Goal: Entertainment & Leisure: Browse casually

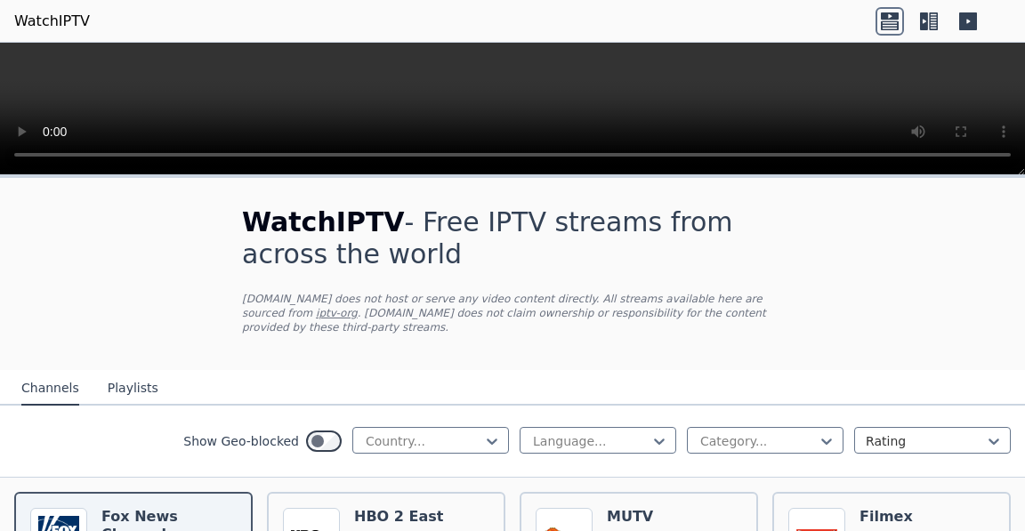
click at [967, 19] on icon at bounding box center [968, 21] width 18 height 18
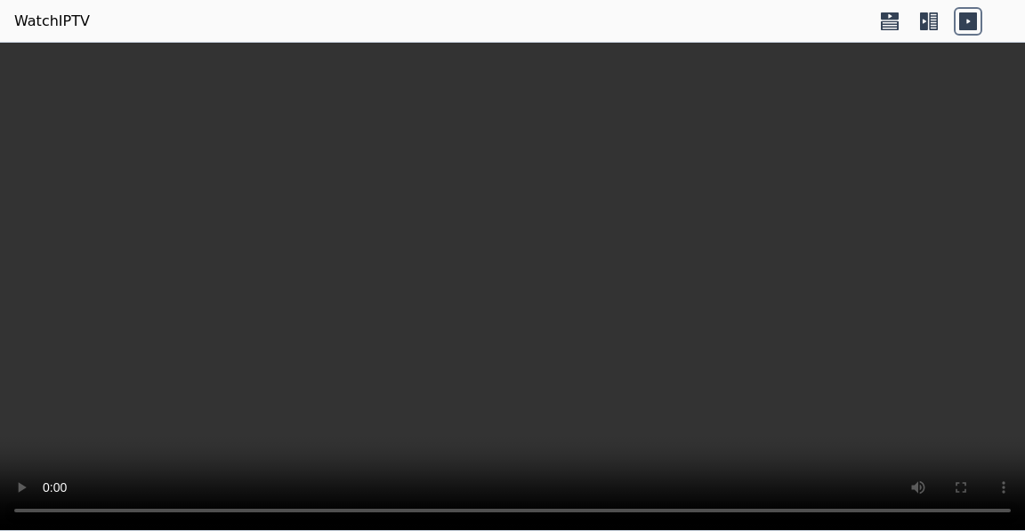
click at [923, 17] on icon at bounding box center [924, 21] width 8 height 18
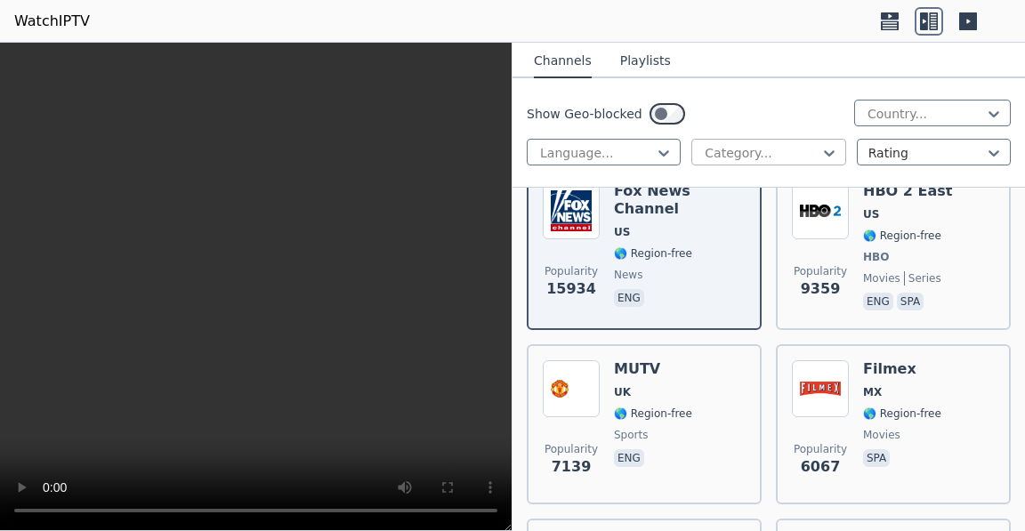
scroll to position [116, 0]
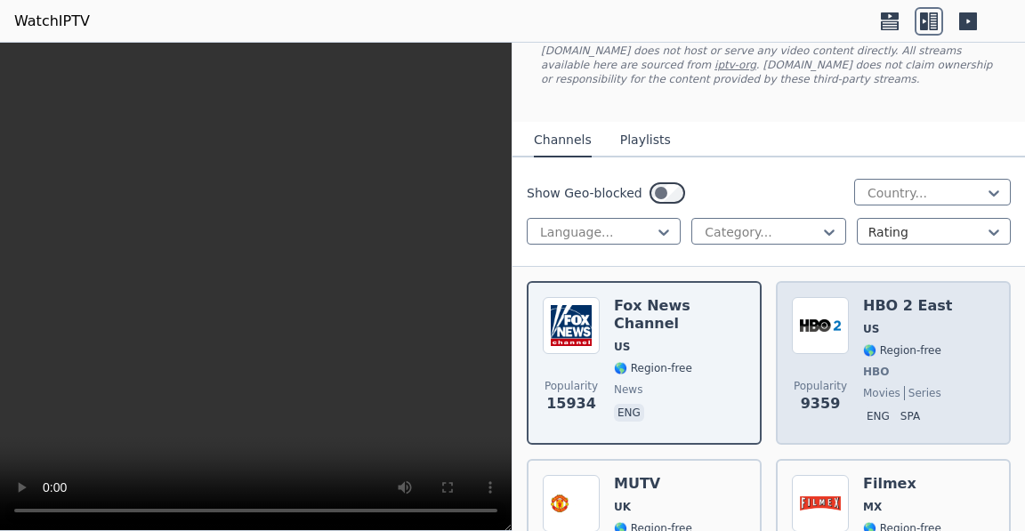
click at [866, 369] on span "HBO" at bounding box center [876, 372] width 26 height 14
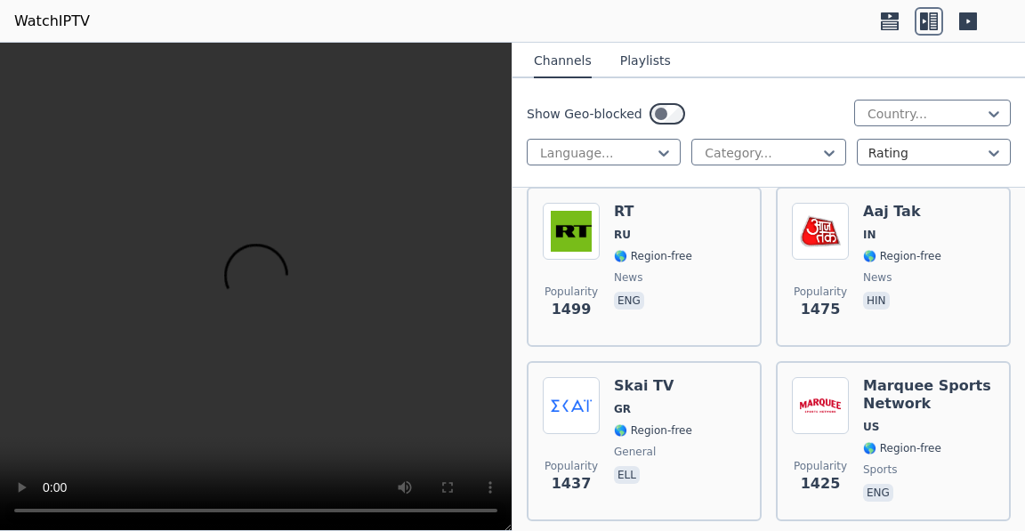
scroll to position [3805, 0]
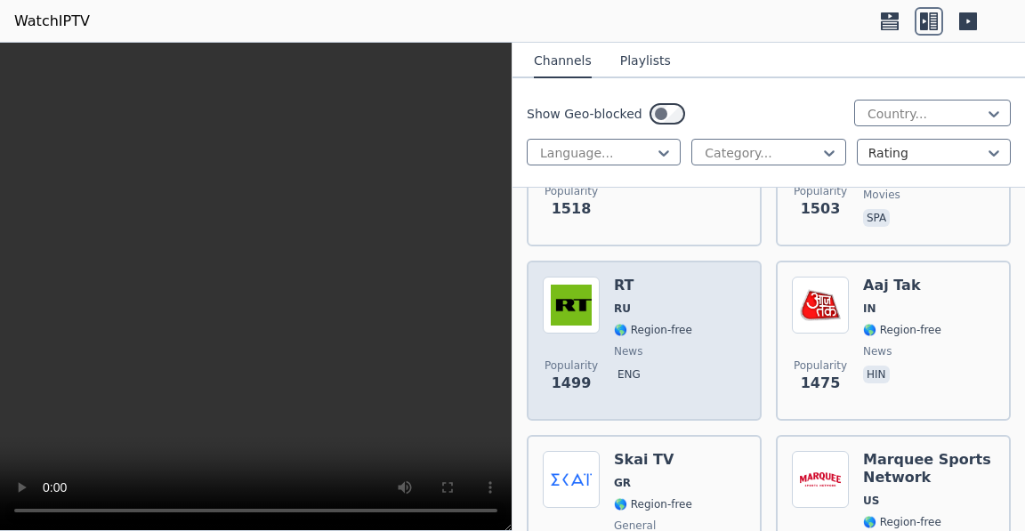
click at [615, 323] on span "🌎 Region-free" at bounding box center [653, 330] width 78 height 14
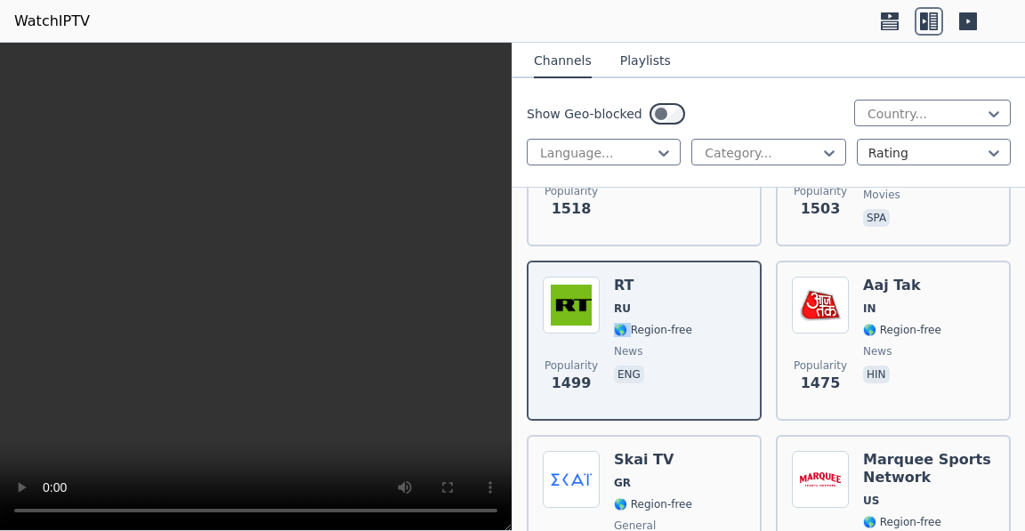
click at [969, 20] on icon at bounding box center [968, 21] width 18 height 18
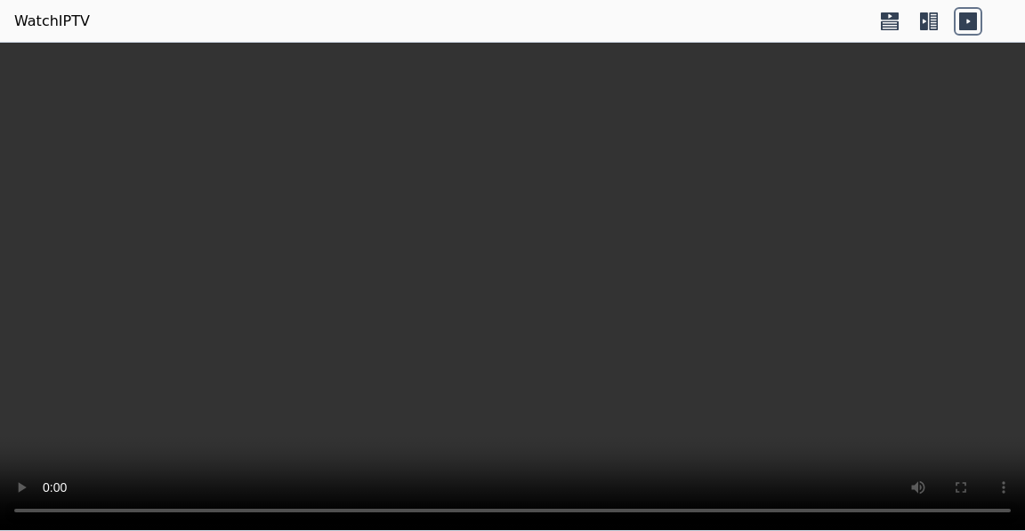
click at [923, 20] on icon at bounding box center [929, 21] width 28 height 28
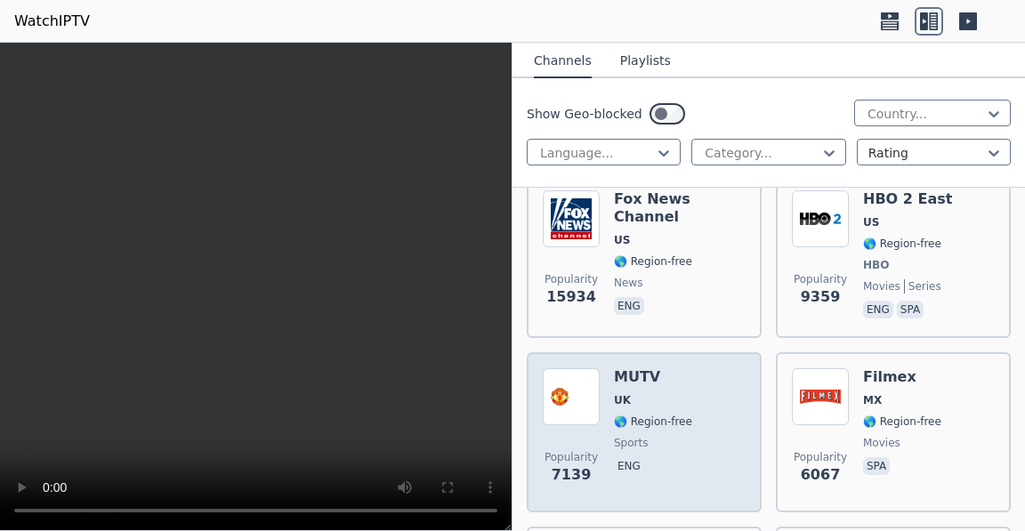
scroll to position [230, 0]
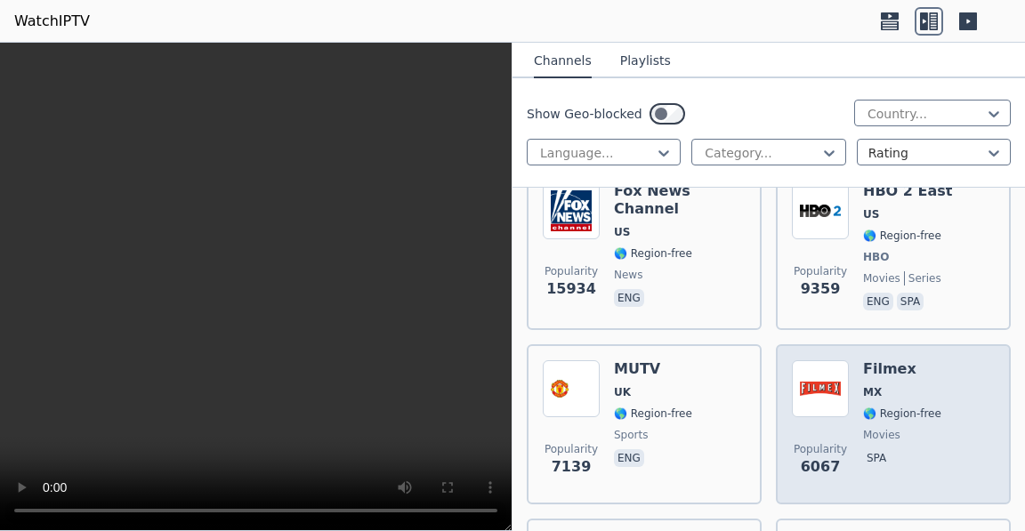
click at [874, 410] on span "🌎 Region-free" at bounding box center [902, 414] width 78 height 14
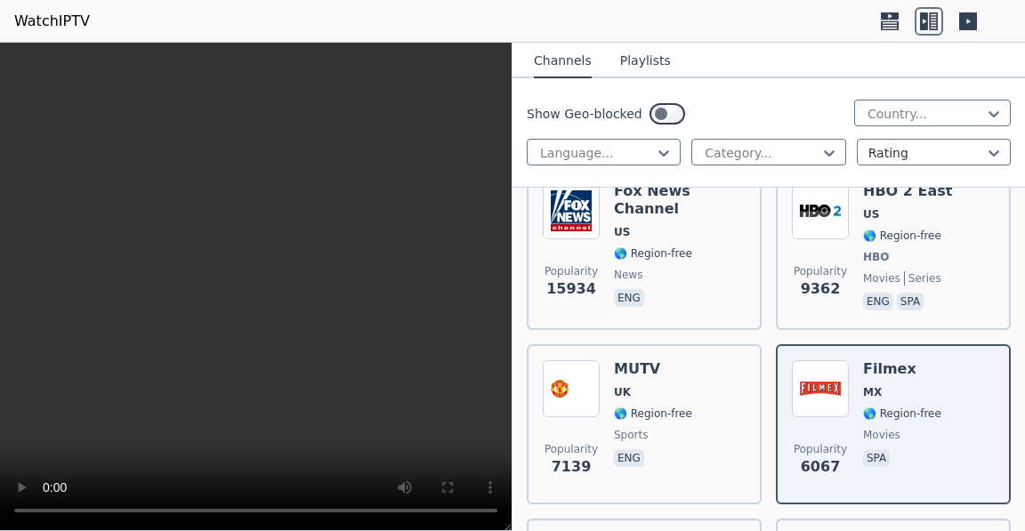
click at [966, 18] on icon at bounding box center [968, 21] width 18 height 18
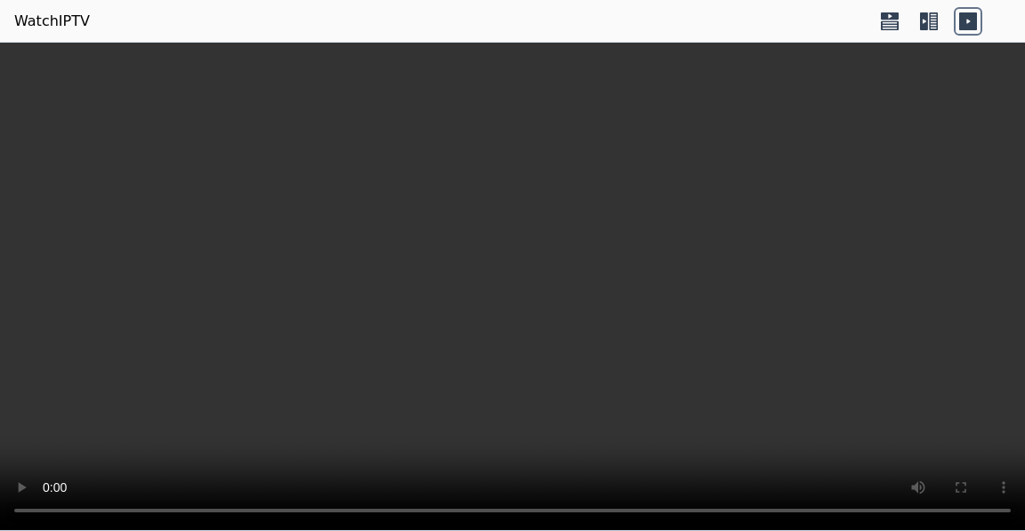
click at [890, 20] on icon at bounding box center [890, 15] width 18 height 7
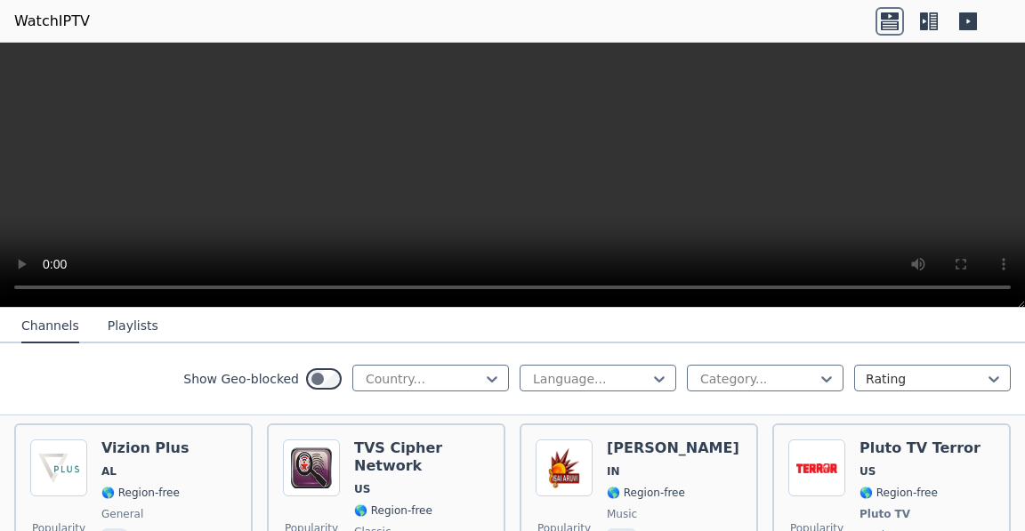
scroll to position [10877, 0]
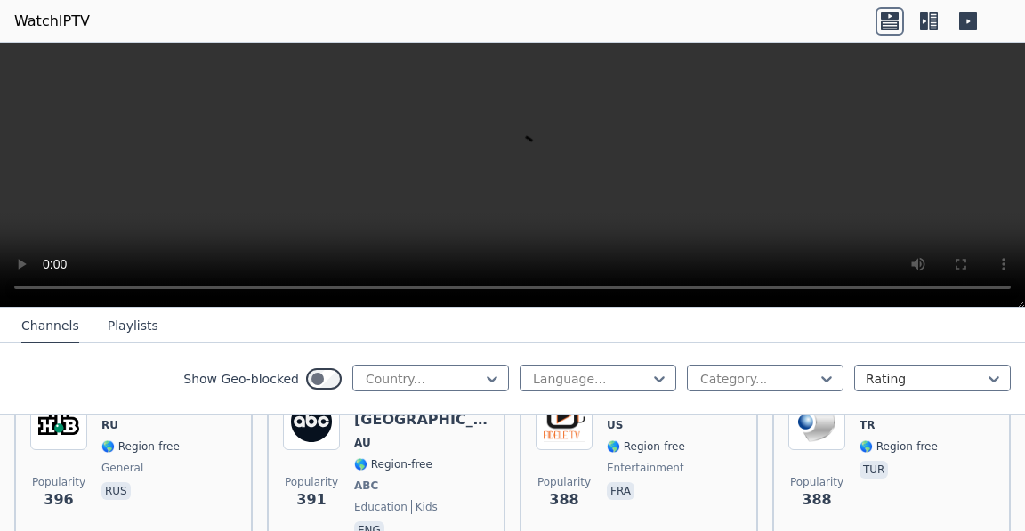
scroll to position [10647, 0]
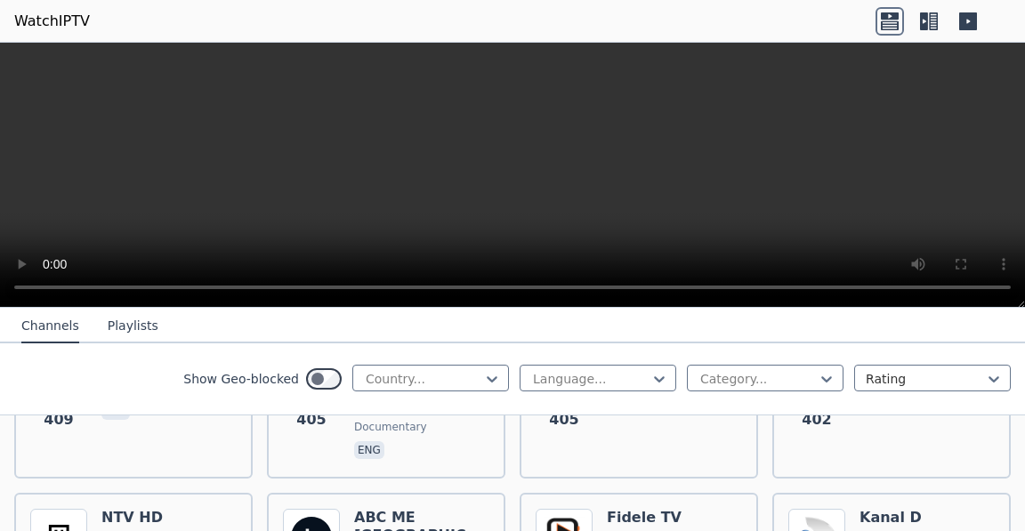
click at [923, 20] on icon at bounding box center [929, 21] width 28 height 28
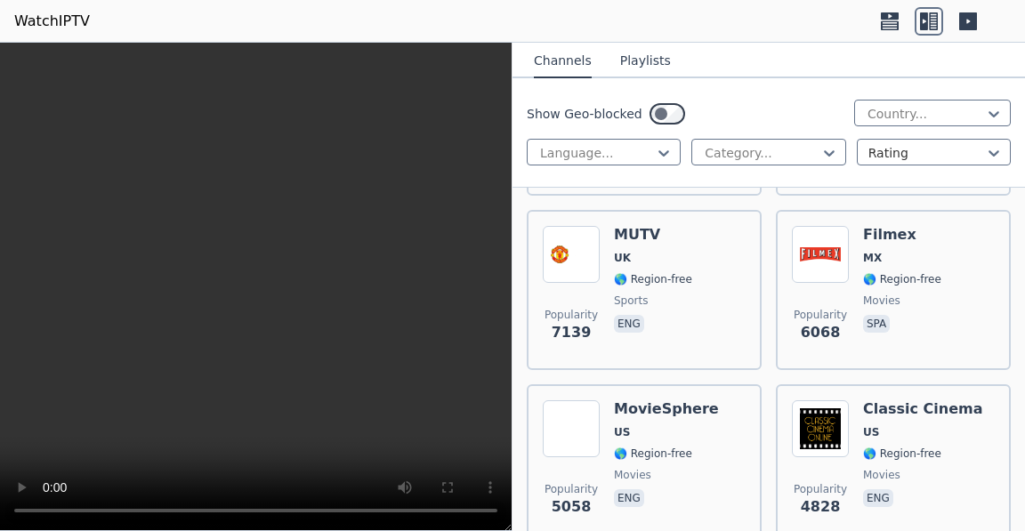
scroll to position [270, 0]
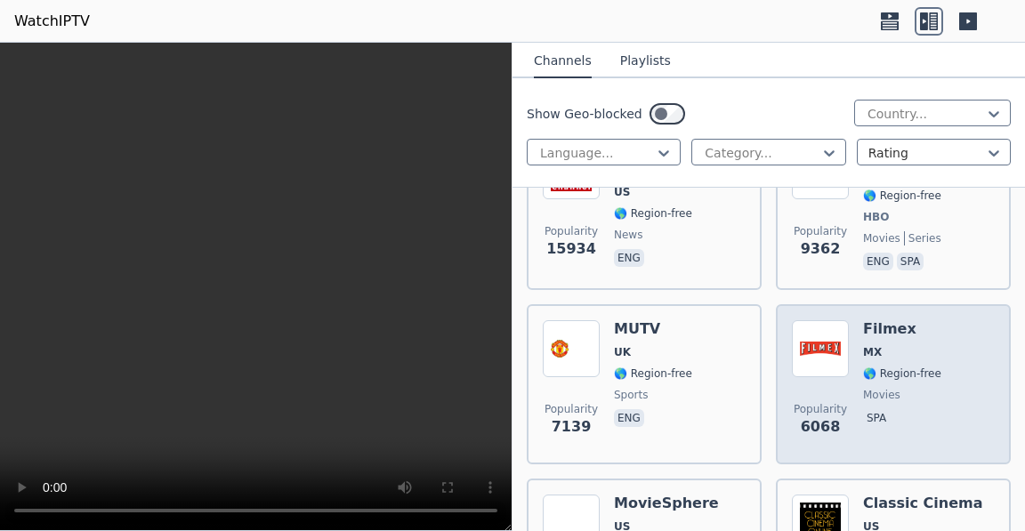
click at [820, 362] on img at bounding box center [820, 348] width 57 height 57
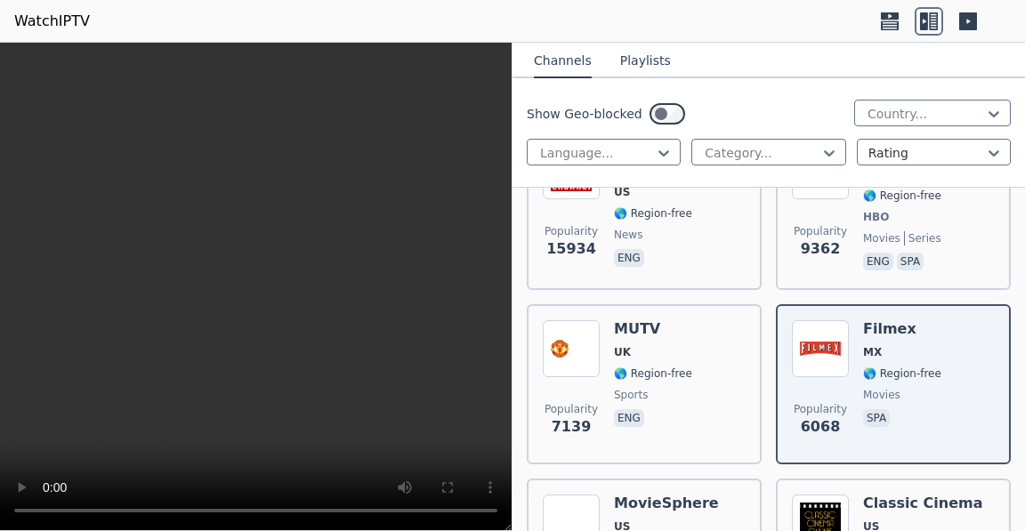
click at [628, 63] on button "Playlists" at bounding box center [645, 61] width 51 height 34
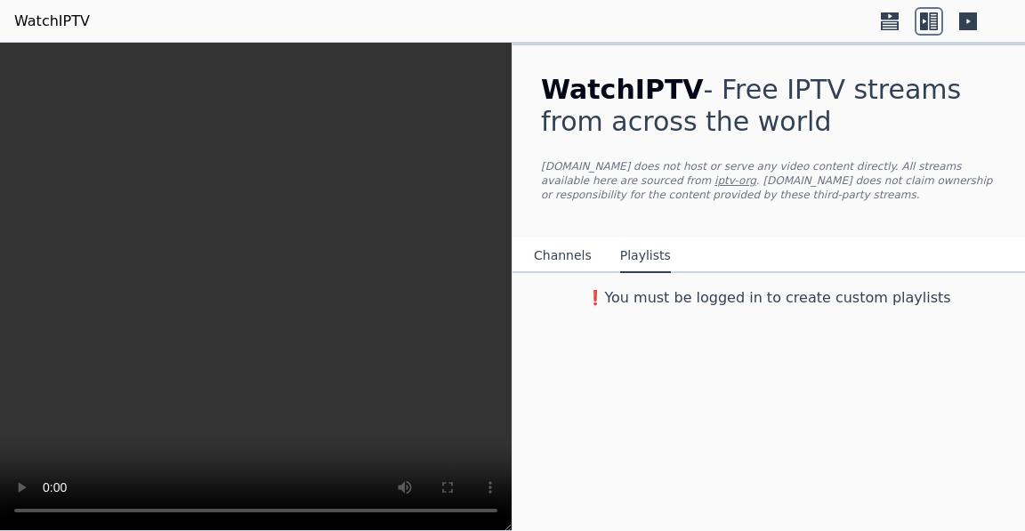
scroll to position [0, 0]
click at [27, 20] on link "WatchIPTV" at bounding box center [52, 21] width 76 height 21
click at [553, 261] on button "Channels" at bounding box center [563, 256] width 58 height 34
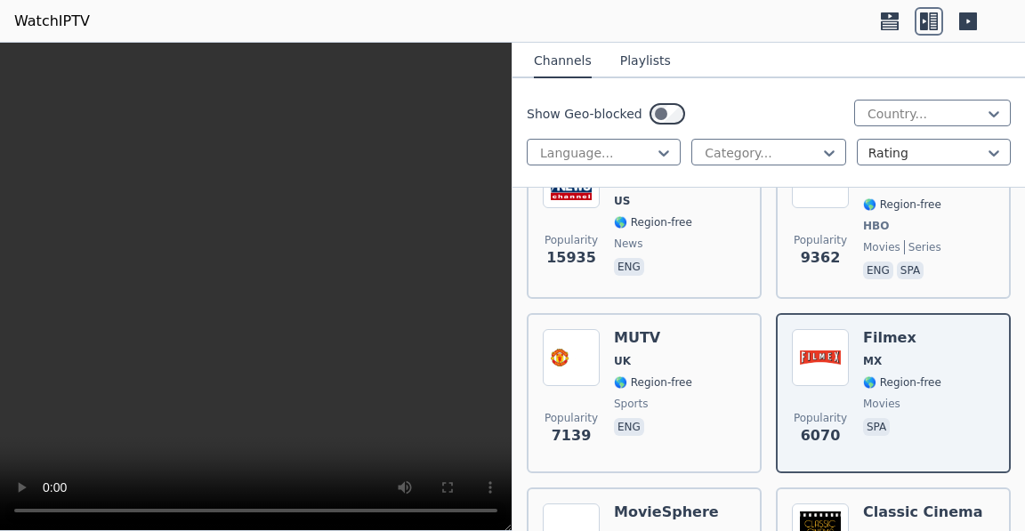
scroll to position [346, 0]
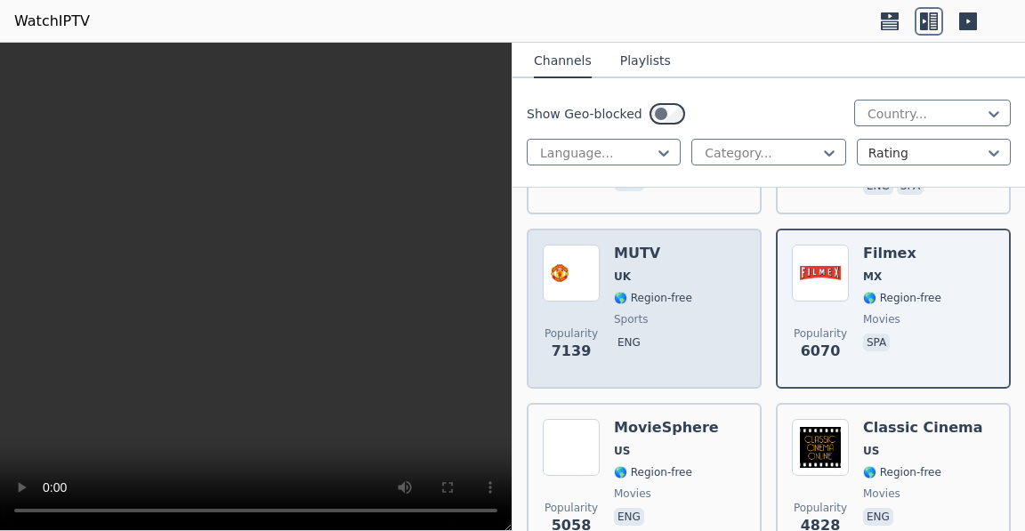
click at [647, 312] on span "sports" at bounding box center [653, 319] width 78 height 14
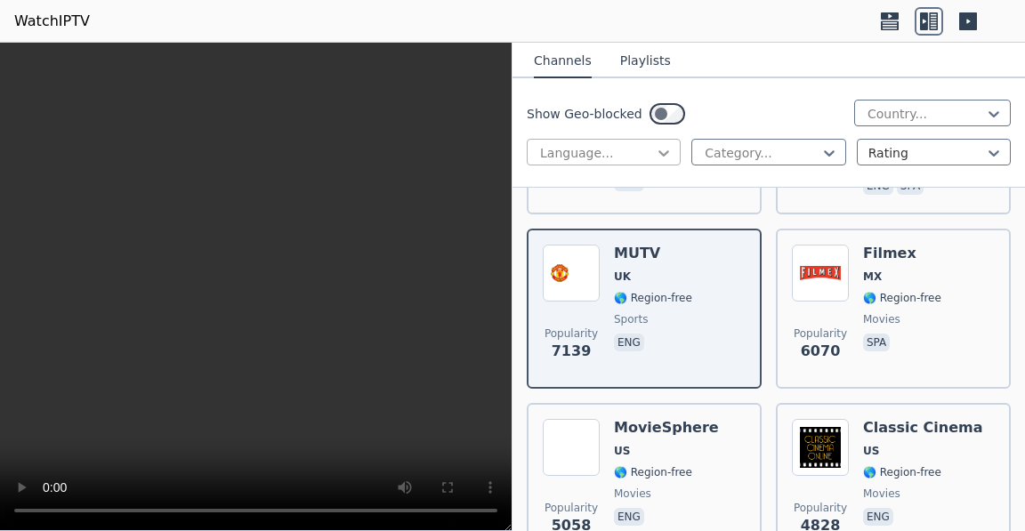
click at [658, 153] on icon at bounding box center [664, 153] width 18 height 18
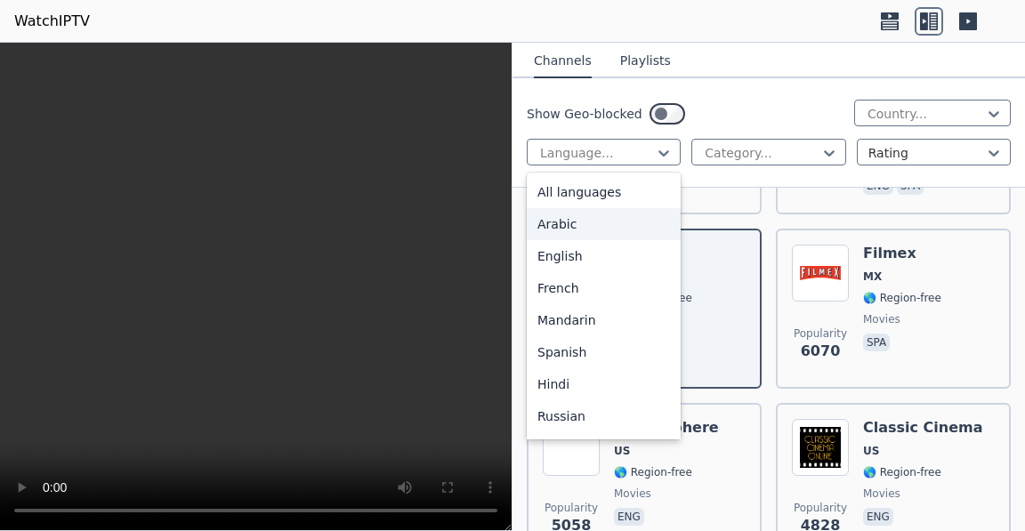
click at [588, 231] on div "Arabic" at bounding box center [604, 224] width 154 height 32
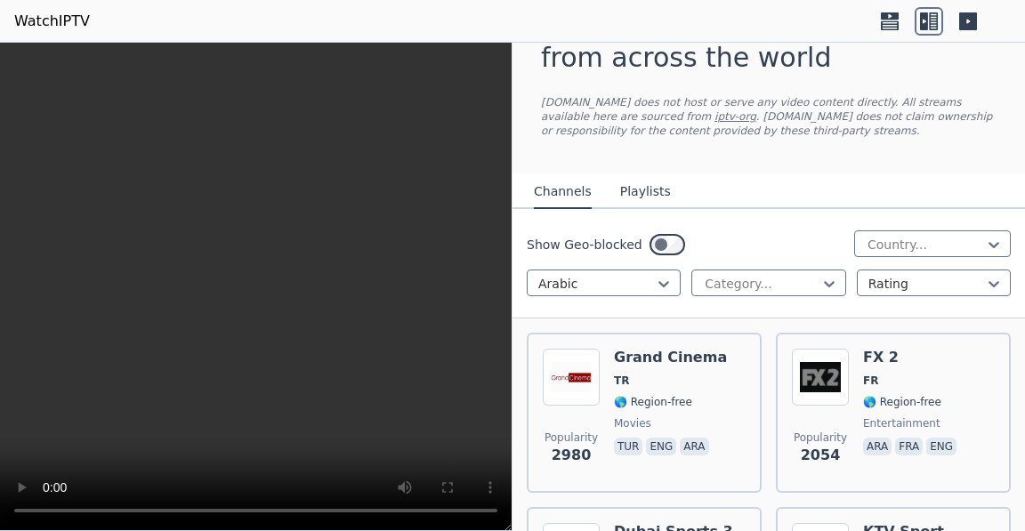
scroll to position [116, 0]
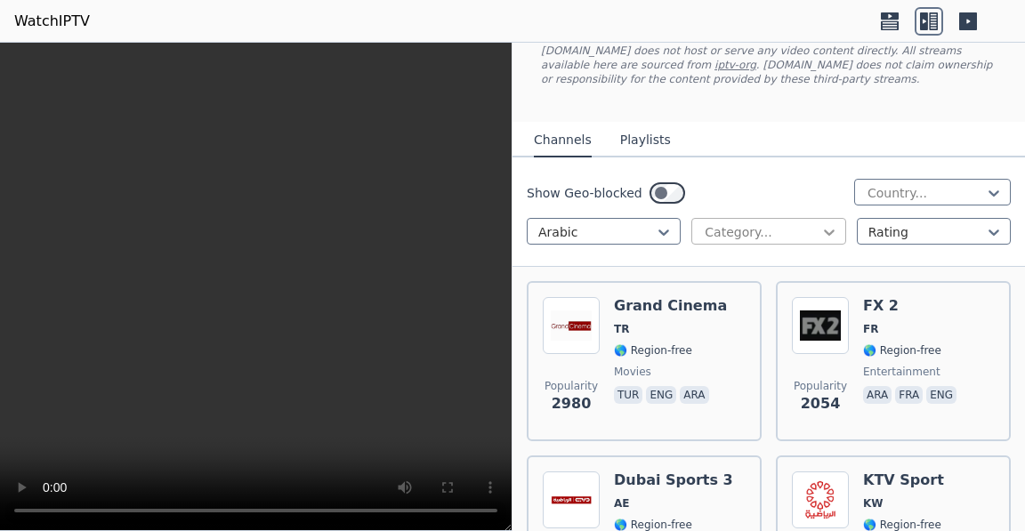
click at [820, 235] on icon at bounding box center [829, 232] width 18 height 18
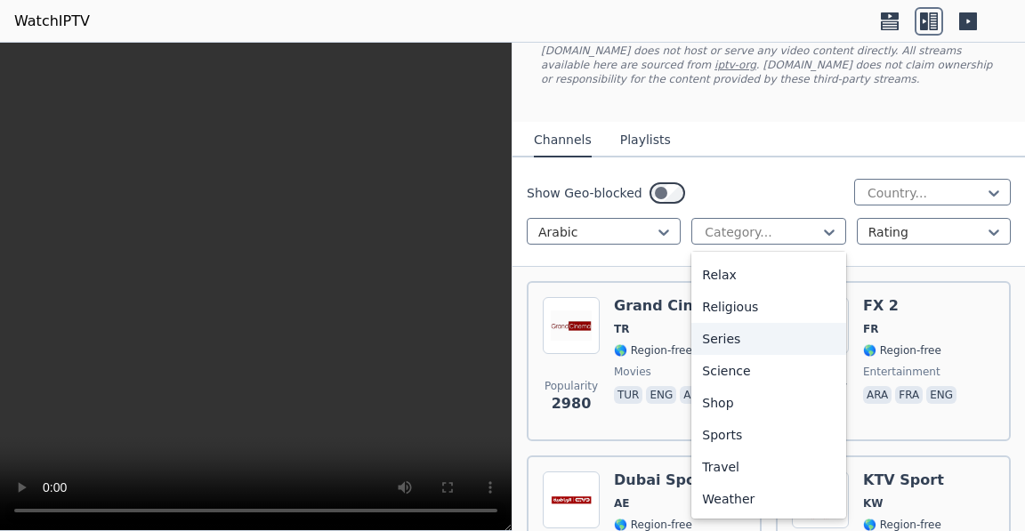
scroll to position [701, 0]
click at [724, 427] on div "Sports" at bounding box center [768, 435] width 154 height 32
click at [724, 427] on div "Popularity 2980 Grand Cinema TR 🌎 Region-free movies tur eng ara" at bounding box center [644, 361] width 235 height 160
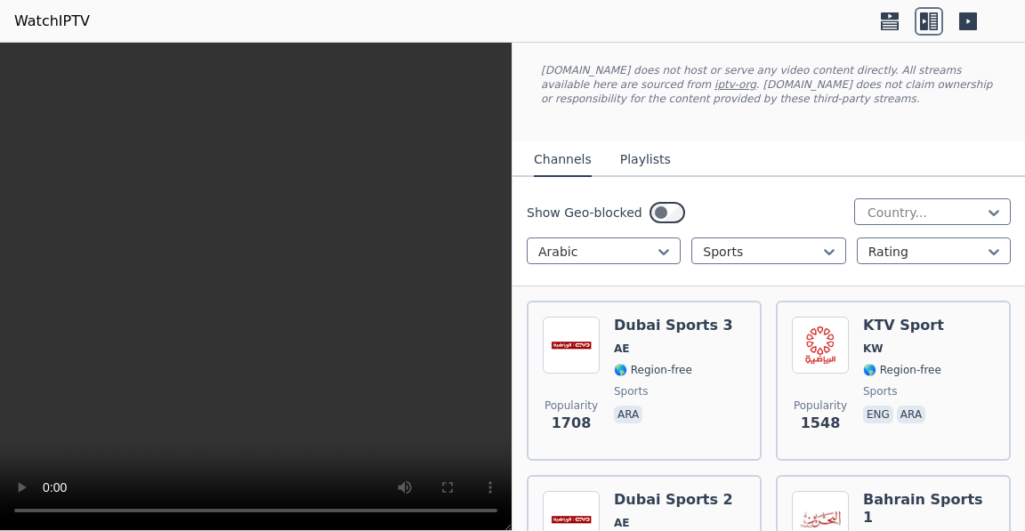
scroll to position [46, 0]
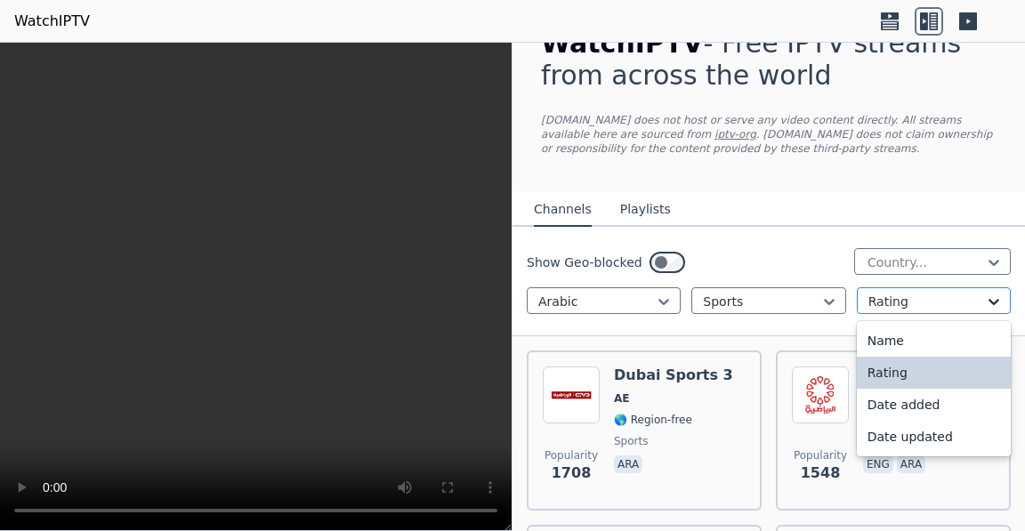
click at [985, 308] on icon at bounding box center [994, 302] width 18 height 18
click at [985, 300] on icon at bounding box center [994, 302] width 18 height 18
click at [820, 300] on icon at bounding box center [829, 302] width 18 height 18
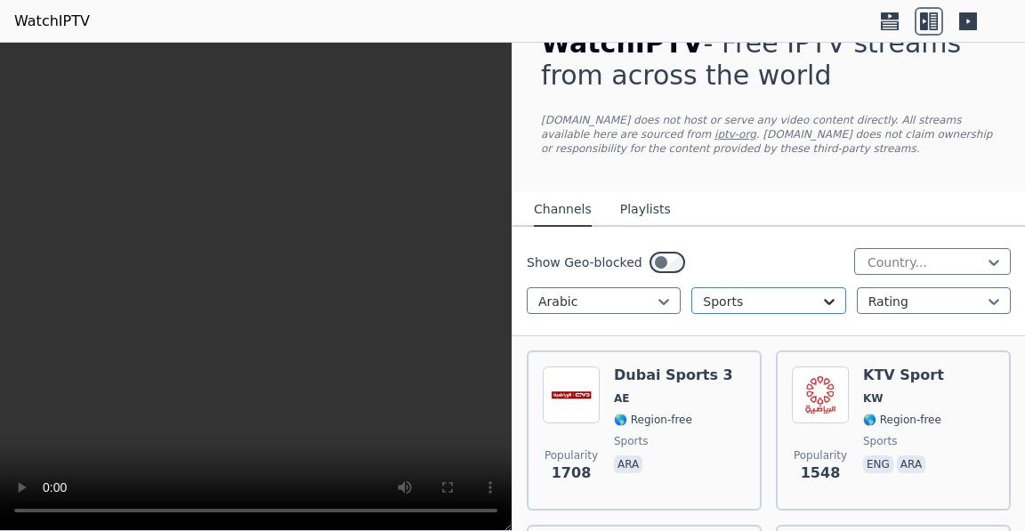
click at [820, 298] on icon at bounding box center [829, 302] width 18 height 18
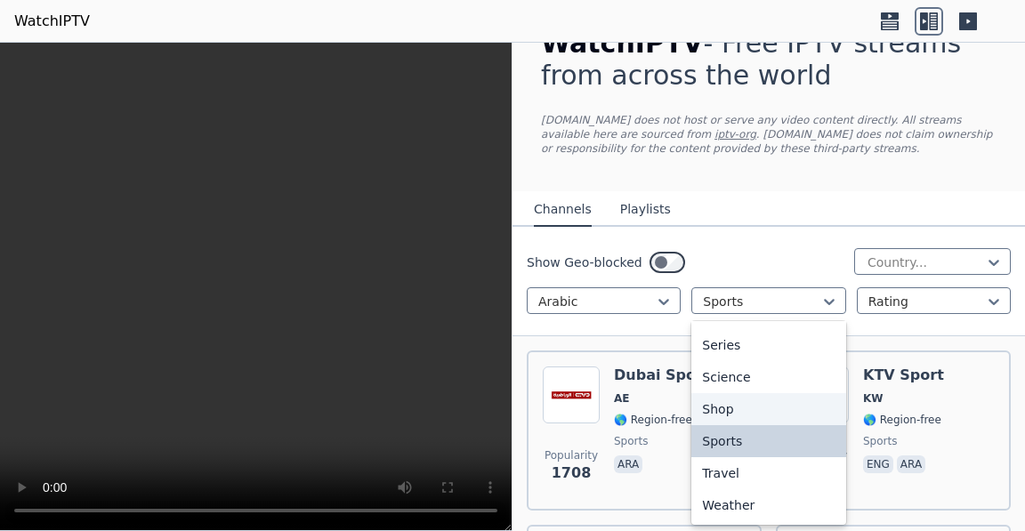
scroll to position [649, 0]
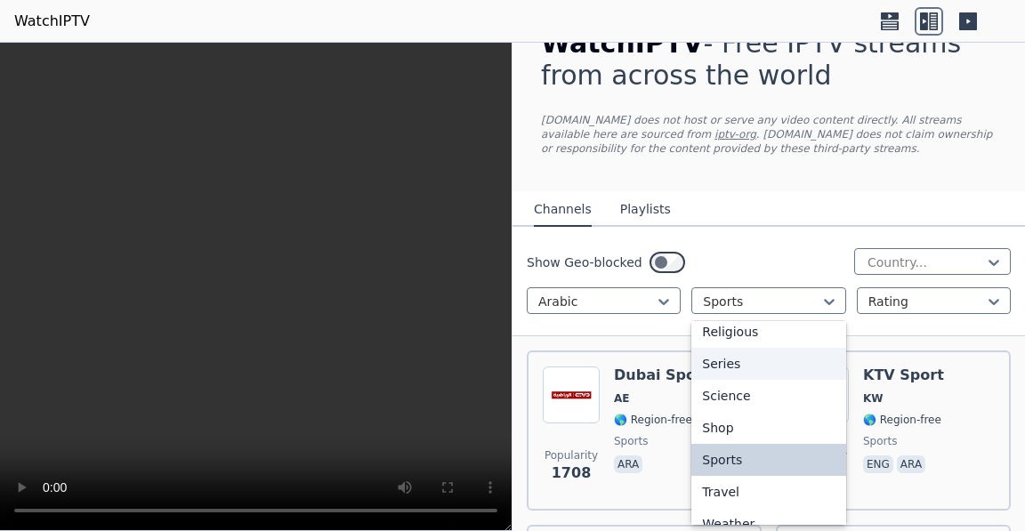
click at [720, 380] on div "Series" at bounding box center [768, 364] width 154 height 32
click at [720, 443] on div "Popularity 1708 Dubai Sports 3 AE 🌎 Region-free sports ara" at bounding box center [644, 431] width 203 height 128
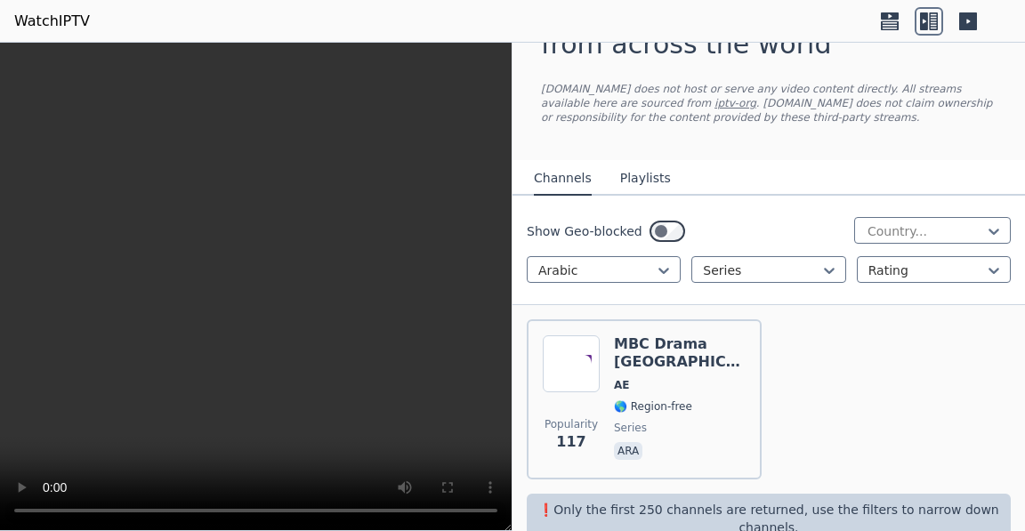
scroll to position [99, 0]
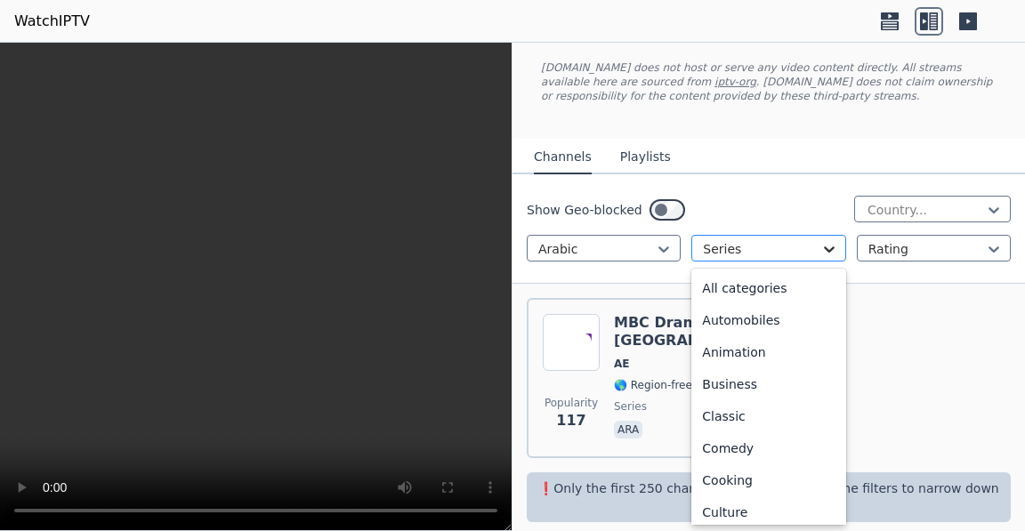
click at [824, 252] on icon at bounding box center [829, 249] width 11 height 6
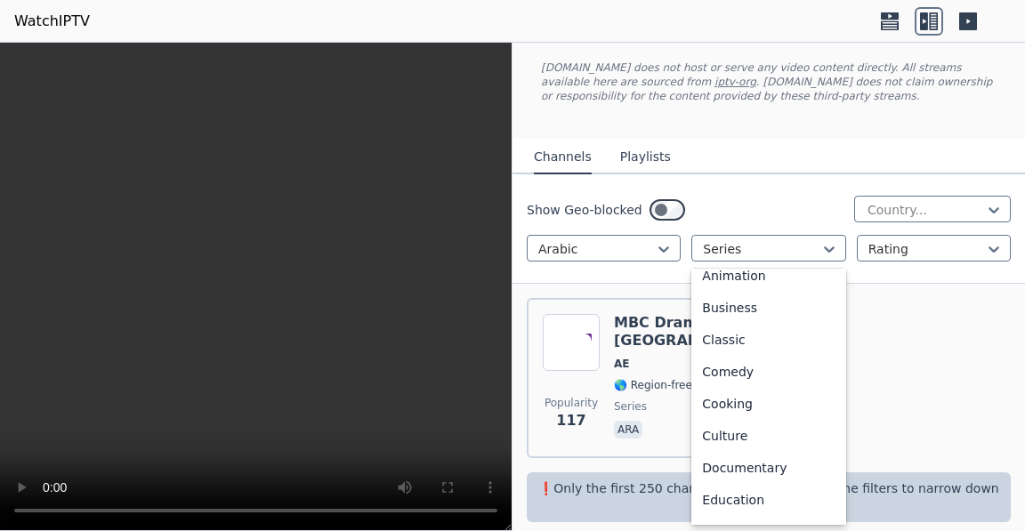
scroll to position [0, 0]
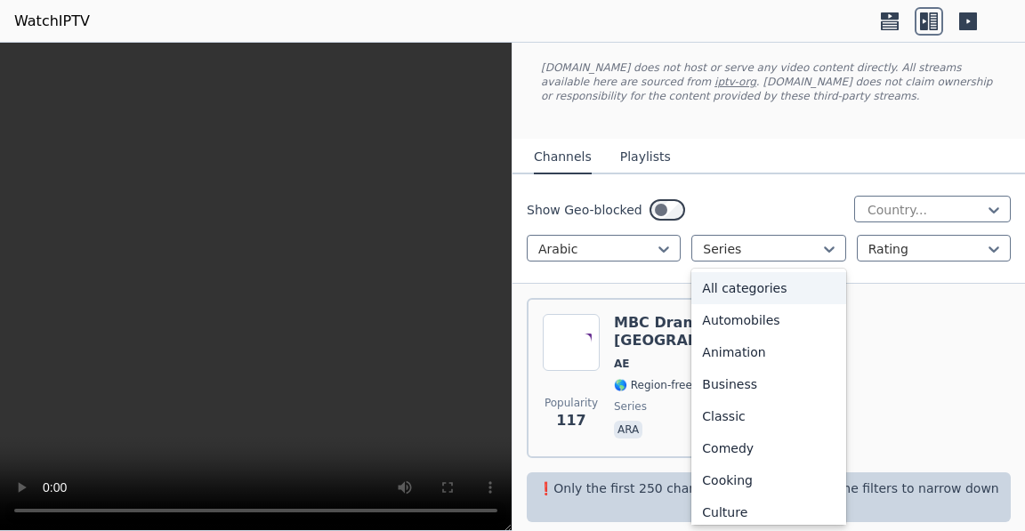
click at [744, 286] on div "All categories" at bounding box center [768, 288] width 154 height 32
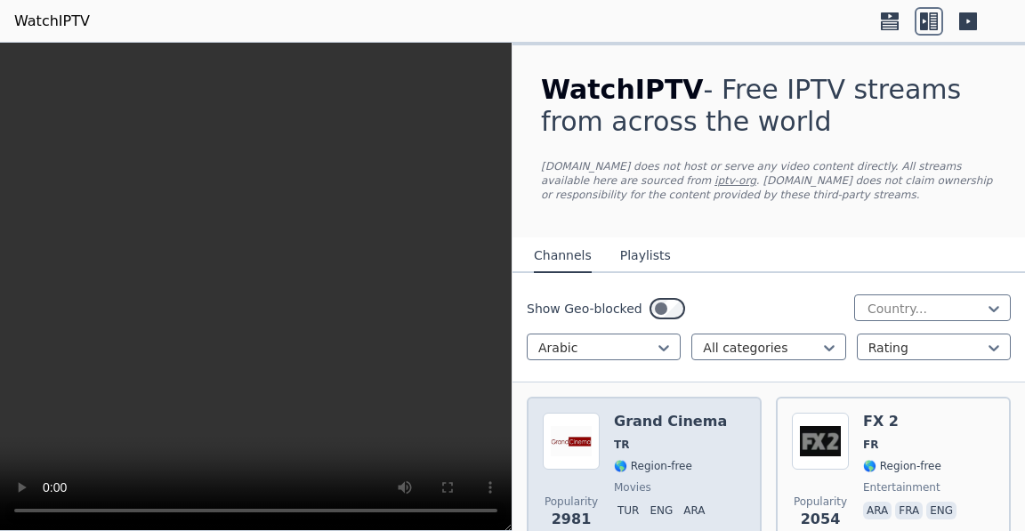
scroll to position [99, 0]
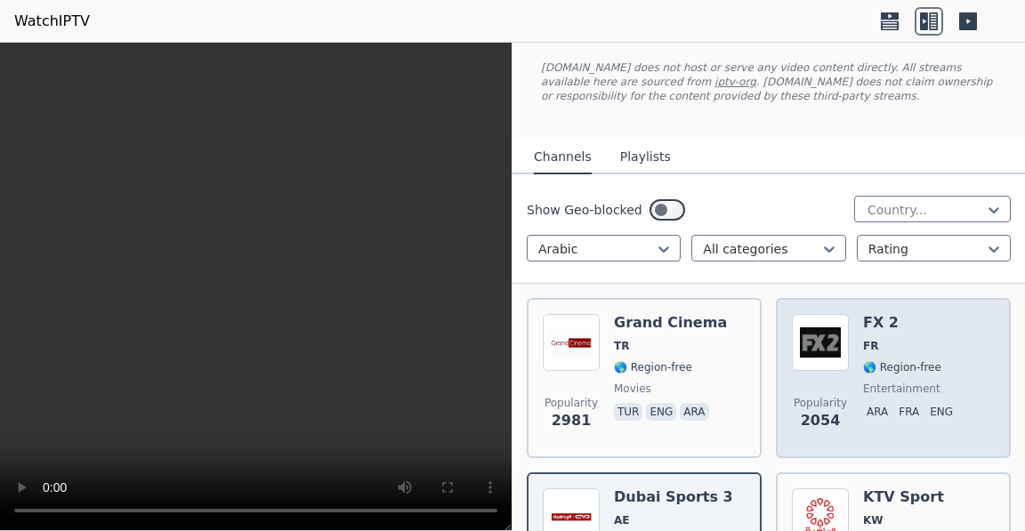
click at [887, 361] on span "🌎 Region-free" at bounding box center [902, 367] width 78 height 14
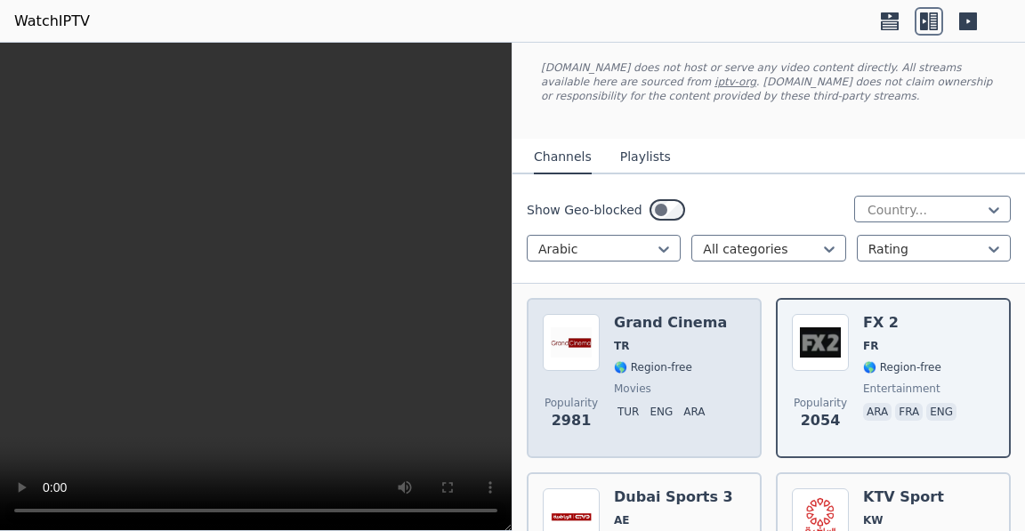
click at [667, 365] on span "🌎 Region-free" at bounding box center [653, 367] width 78 height 14
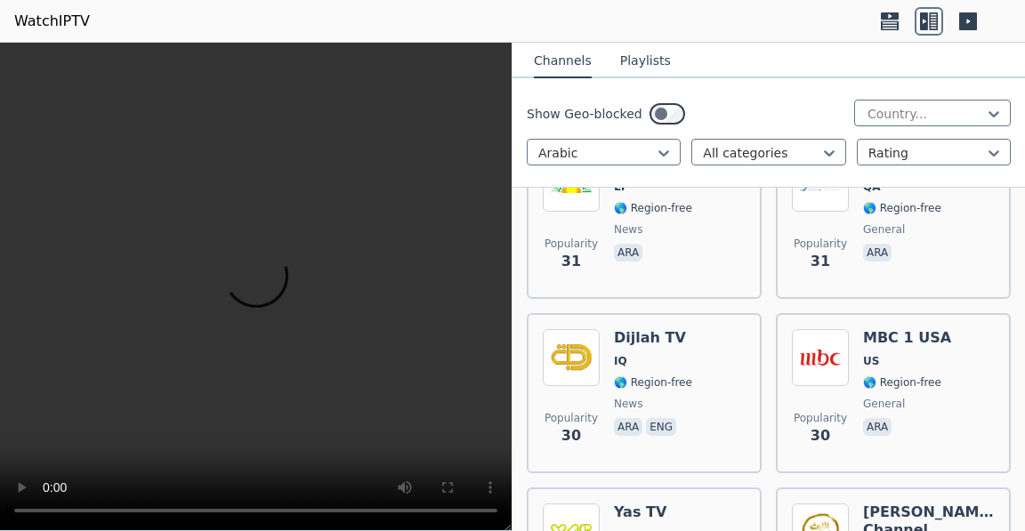
scroll to position [14872, 0]
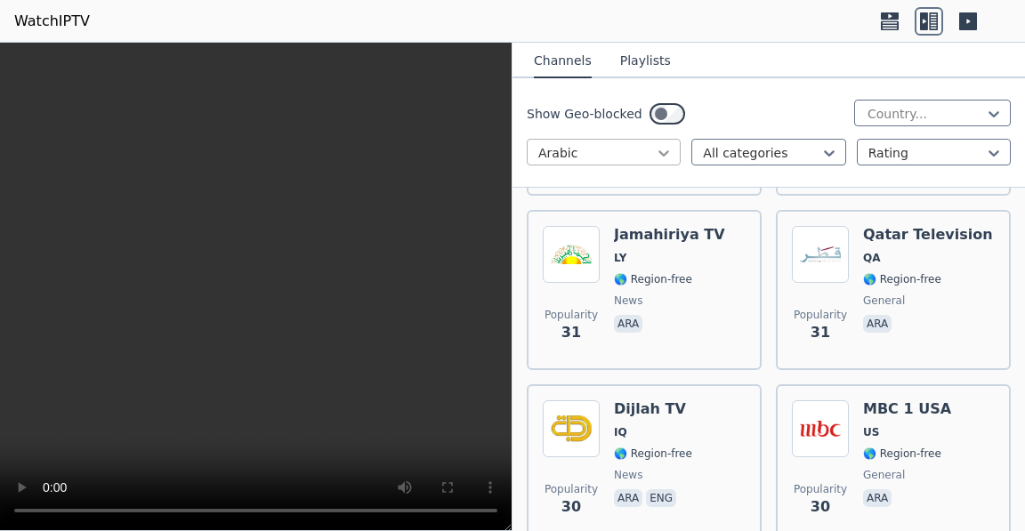
click at [659, 157] on icon at bounding box center [664, 153] width 11 height 6
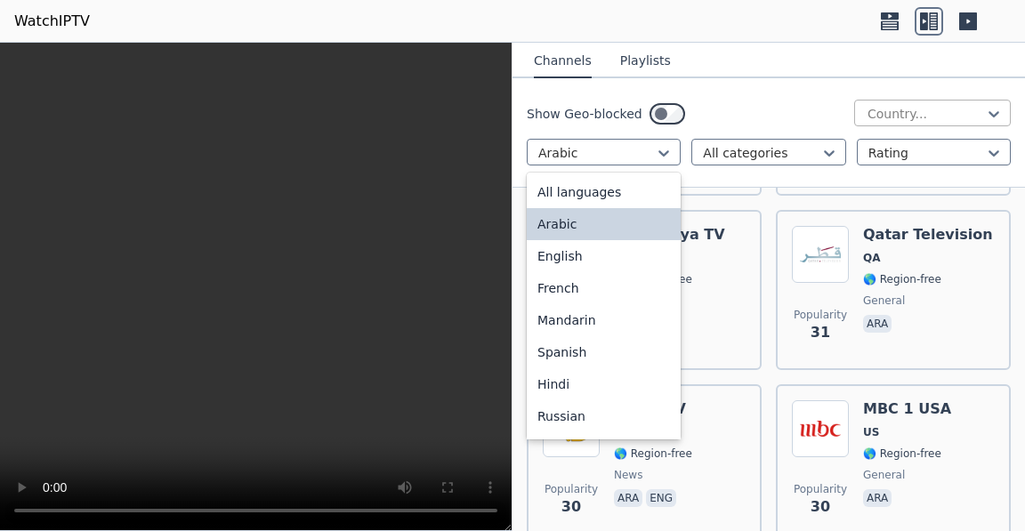
click at [927, 114] on div at bounding box center [925, 114] width 119 height 18
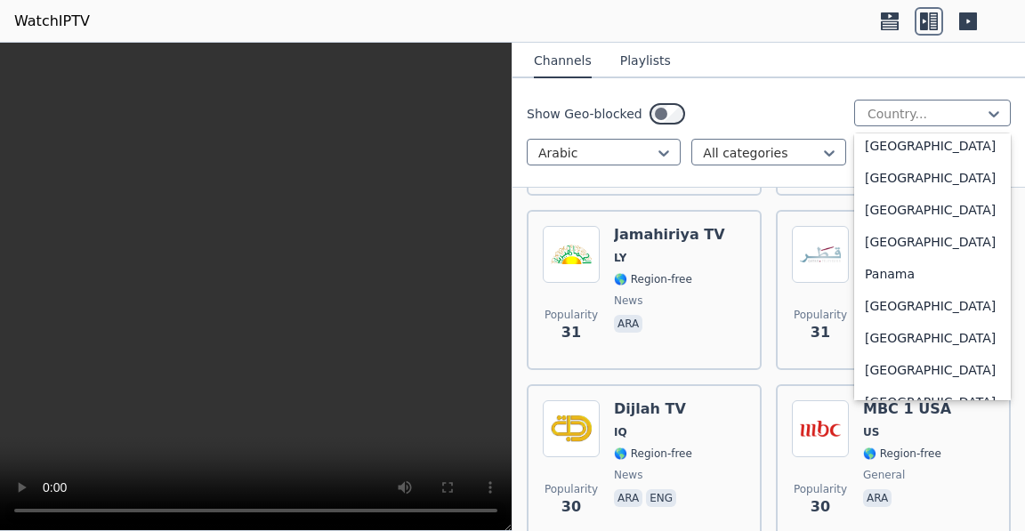
scroll to position [4496, 0]
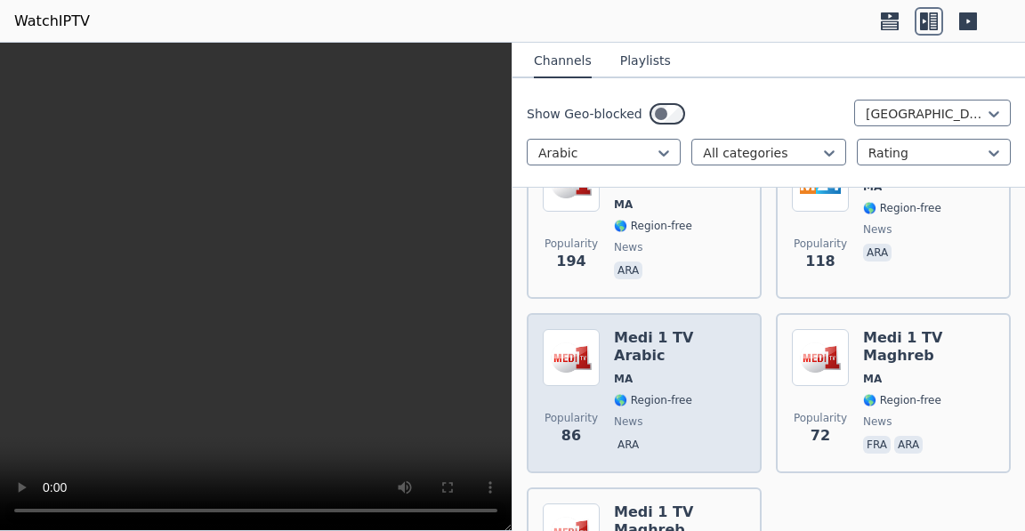
scroll to position [274, 0]
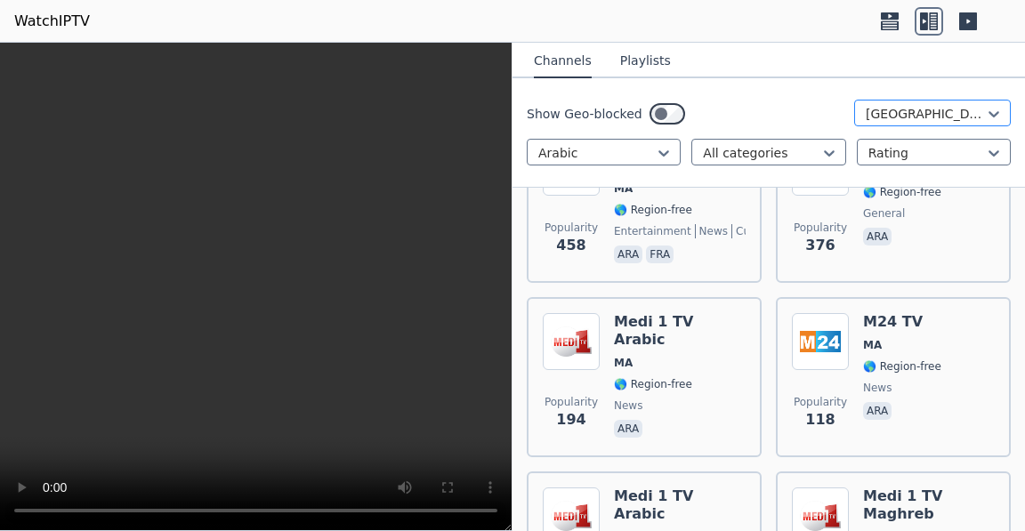
click at [912, 115] on div at bounding box center [925, 114] width 119 height 18
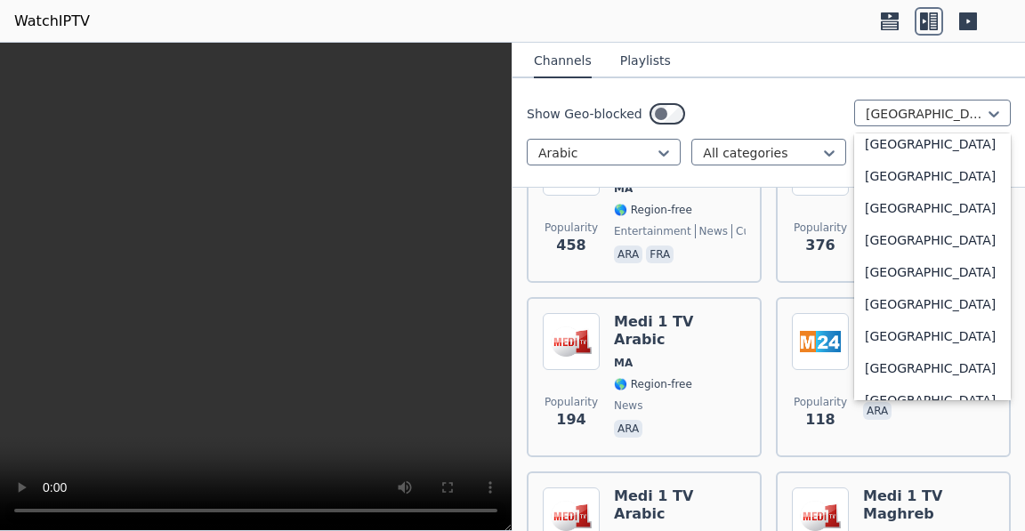
scroll to position [5490, 0]
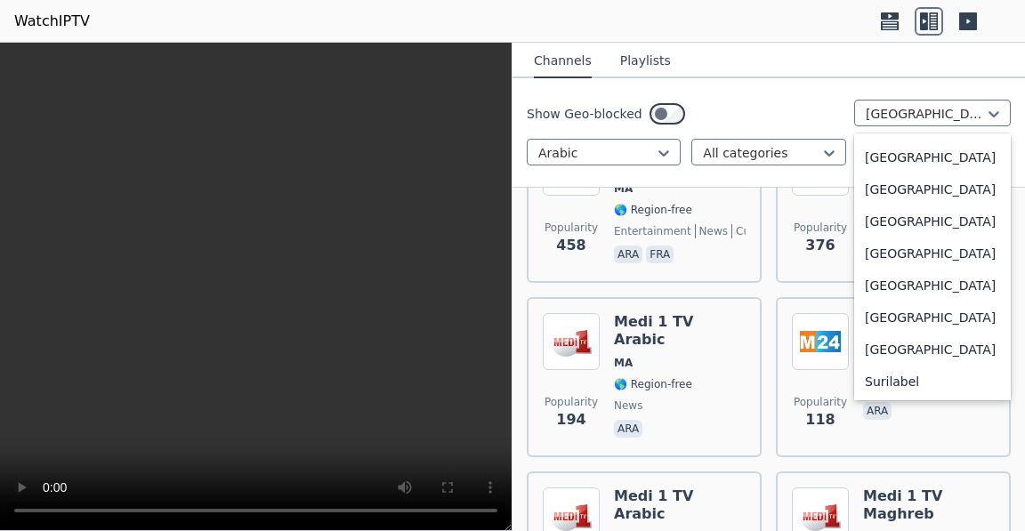
click at [874, 209] on span "general" at bounding box center [884, 213] width 42 height 14
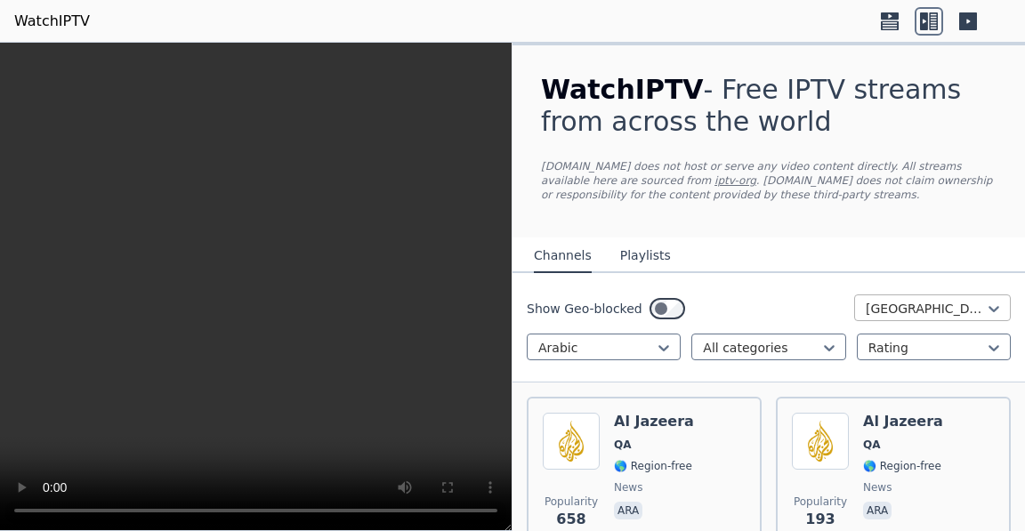
click at [943, 310] on div at bounding box center [925, 309] width 119 height 18
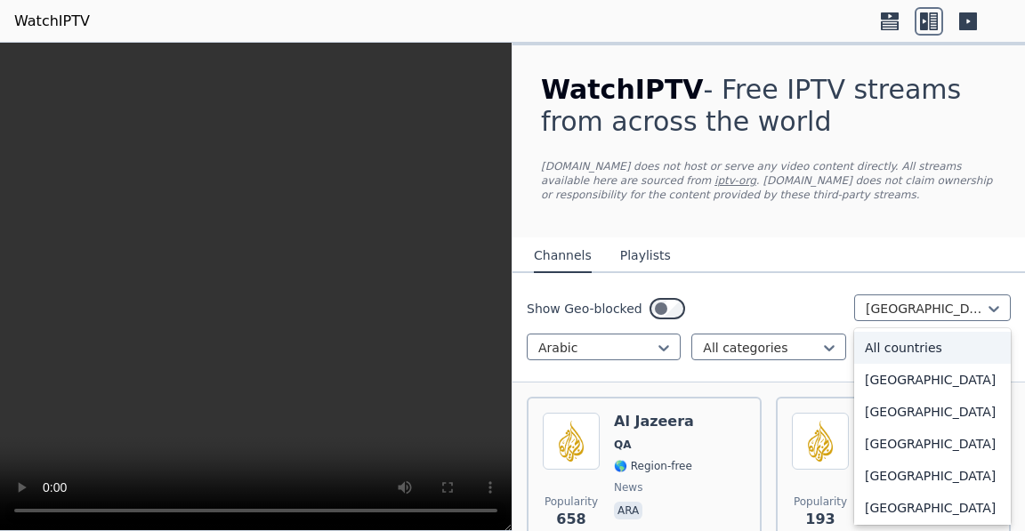
click at [899, 351] on div "All countries" at bounding box center [932, 348] width 157 height 32
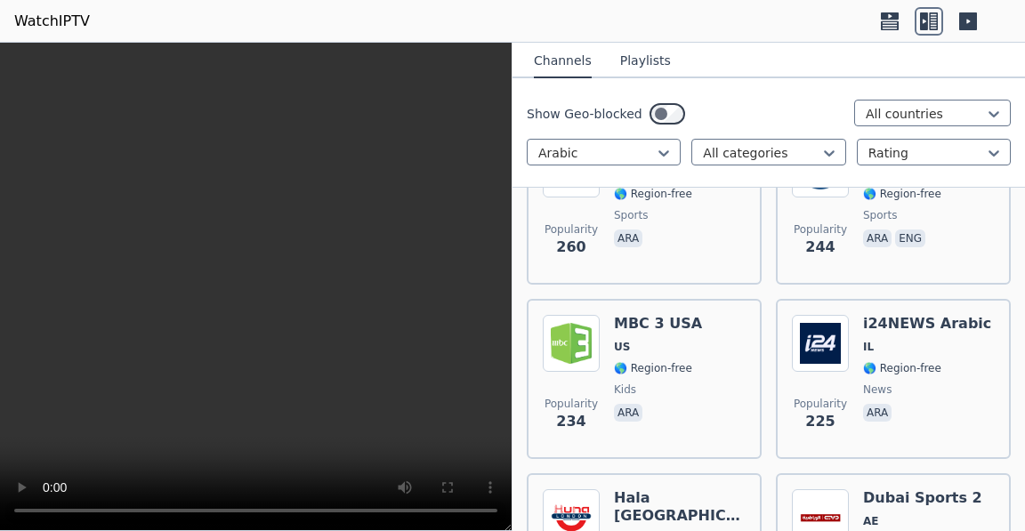
scroll to position [1845, 0]
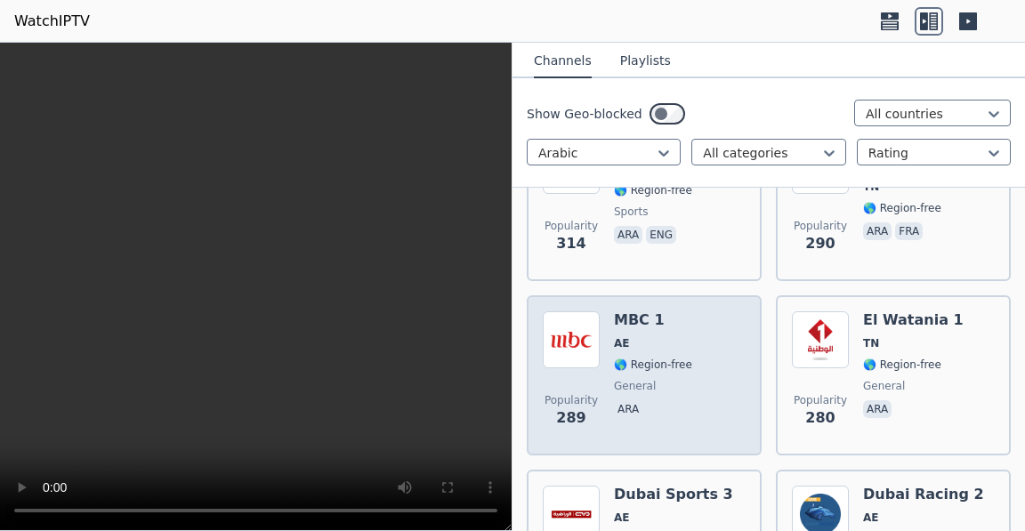
click at [622, 361] on span "🌎 Region-free" at bounding box center [653, 365] width 78 height 14
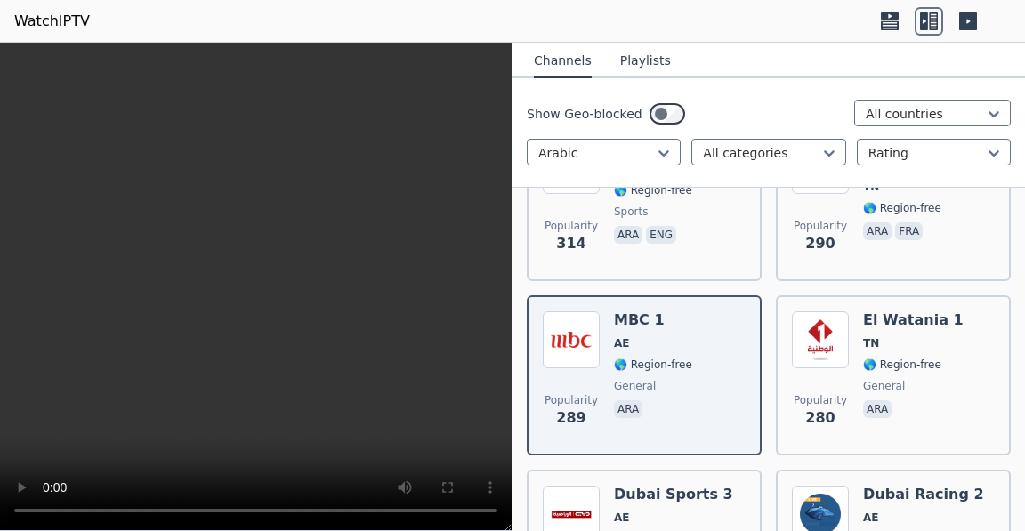
click at [639, 358] on span "🌎 Region-free" at bounding box center [653, 365] width 78 height 14
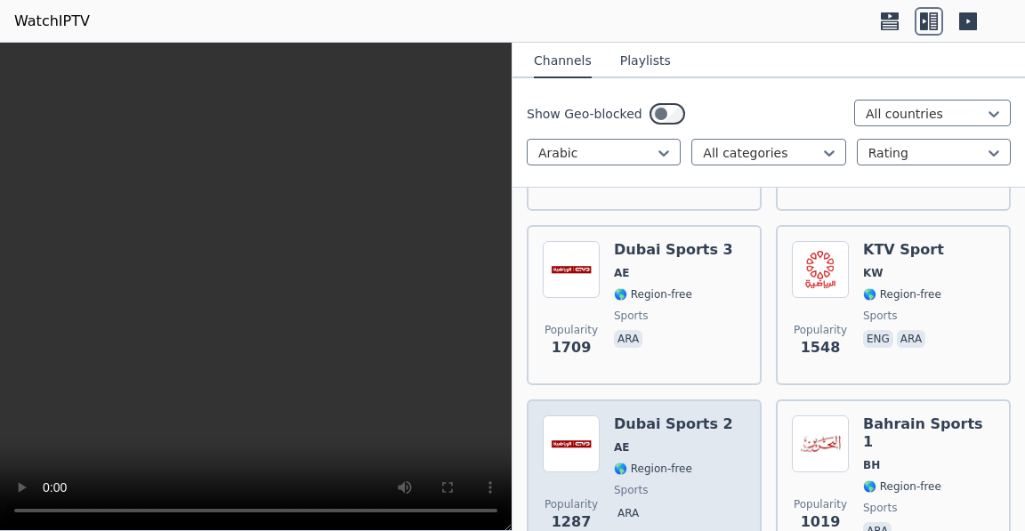
scroll to position [0, 0]
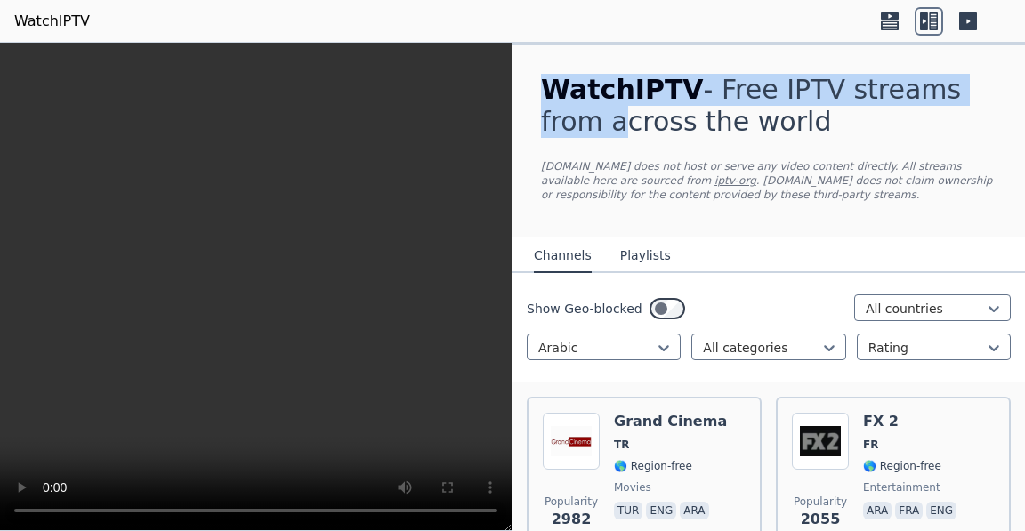
drag, startPoint x: 965, startPoint y: 87, endPoint x: 541, endPoint y: 98, distance: 424.5
click at [541, 98] on h1 "WatchIPTV - Free IPTV streams from across the world" at bounding box center [768, 106] width 455 height 64
copy h1 "WatchIPTV - Free IPTV streams from"
drag, startPoint x: 658, startPoint y: 88, endPoint x: 717, endPoint y: 126, distance: 70.1
click at [737, 101] on h1 "WatchIPTV - Free IPTV streams from across the world" at bounding box center [768, 106] width 455 height 64
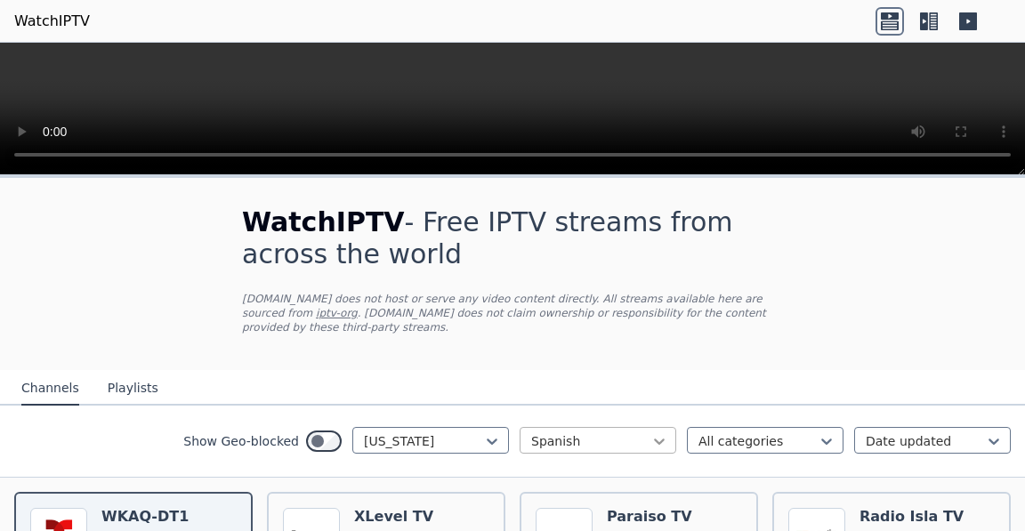
click at [650, 432] on icon at bounding box center [659, 441] width 18 height 18
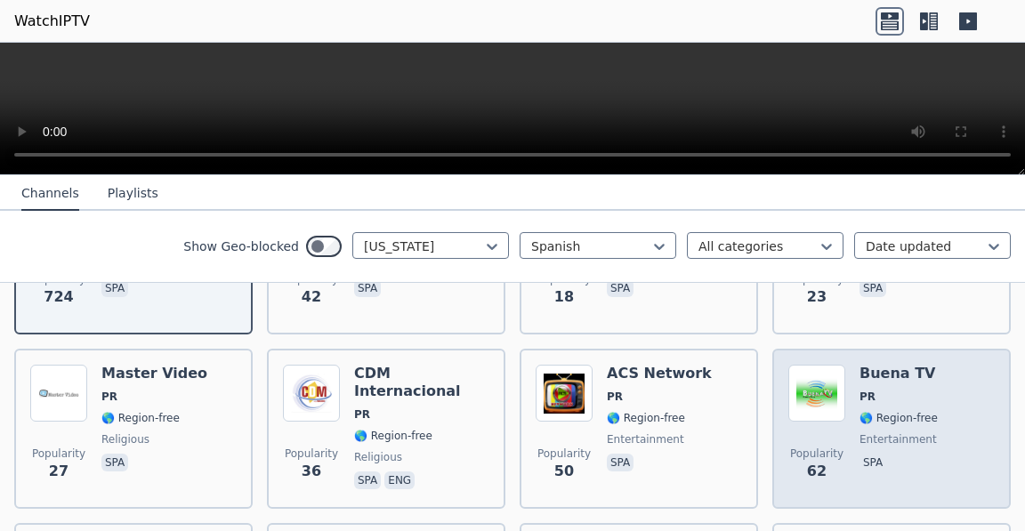
scroll to position [346, 0]
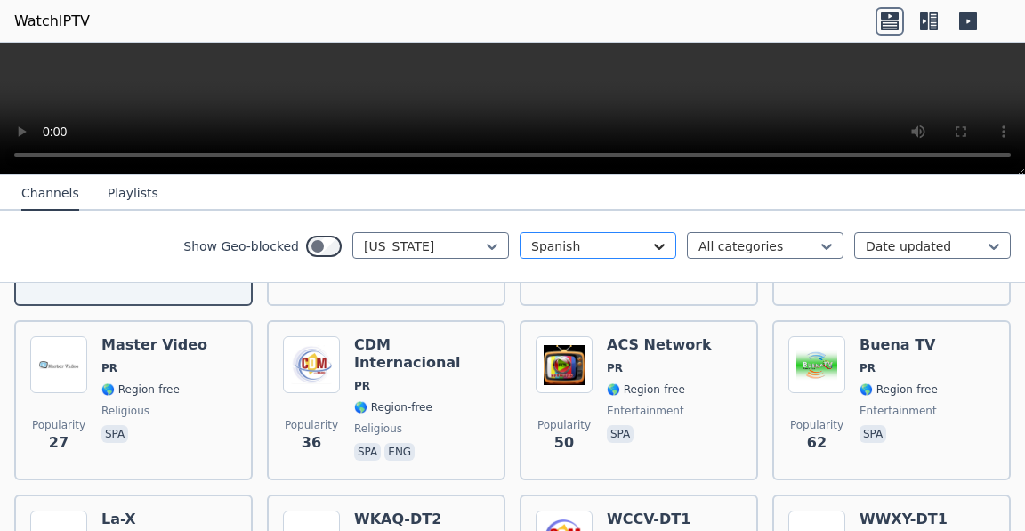
click at [650, 252] on icon at bounding box center [659, 247] width 18 height 18
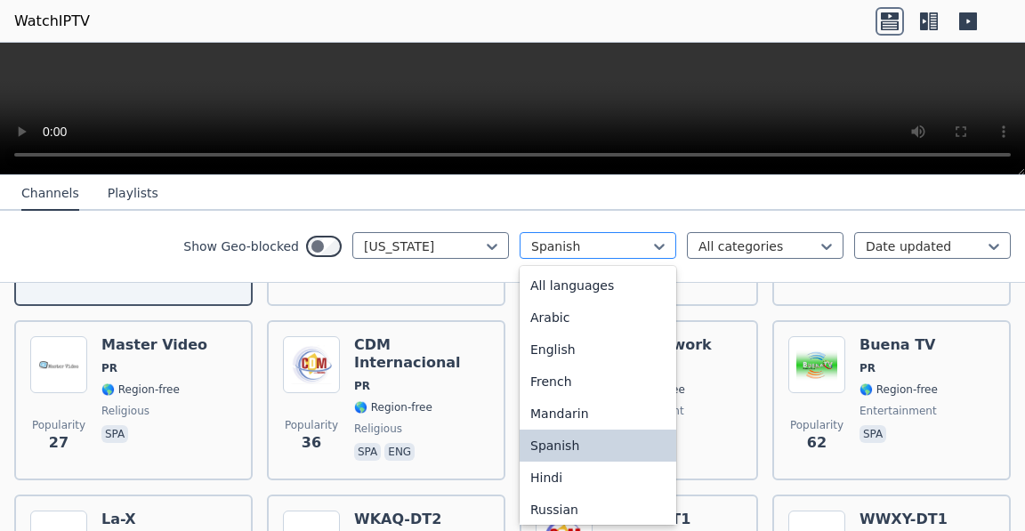
click at [544, 253] on div at bounding box center [590, 247] width 119 height 18
click at [558, 286] on div "All languages" at bounding box center [598, 286] width 157 height 32
click at [558, 286] on div "Popularity 18 Paraiso TV PR 🌎 Region-free religious spa" at bounding box center [639, 226] width 238 height 160
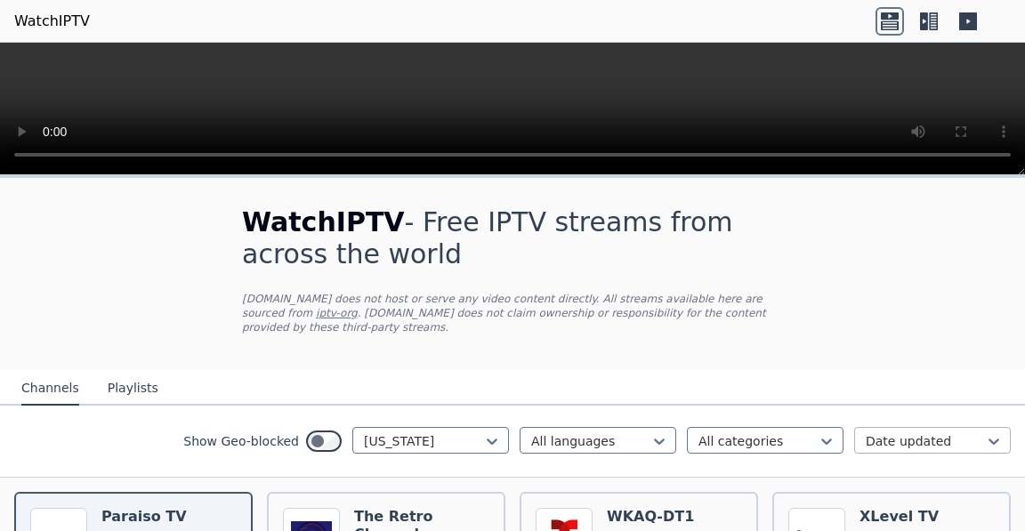
click at [927, 434] on div at bounding box center [925, 441] width 119 height 18
click at [877, 504] on div "Rating" at bounding box center [932, 512] width 157 height 32
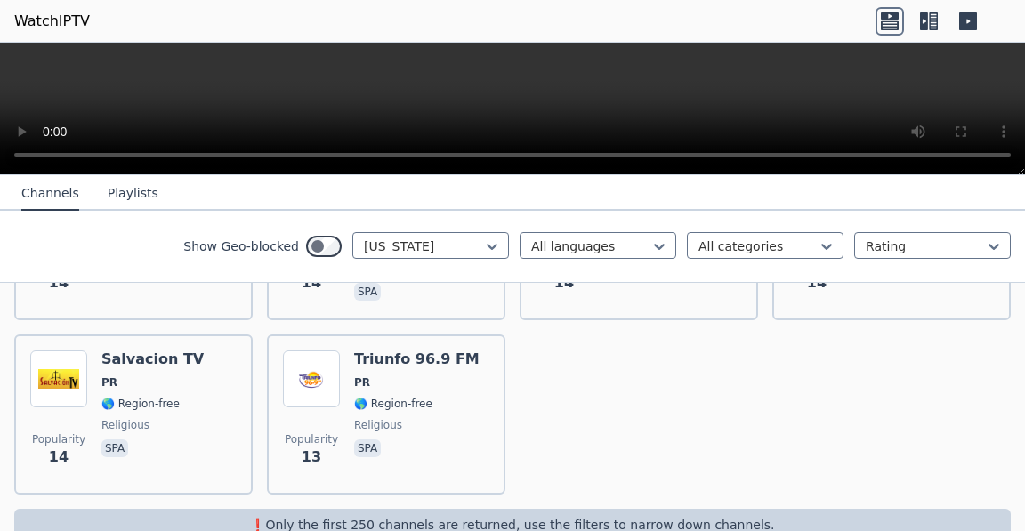
scroll to position [830, 0]
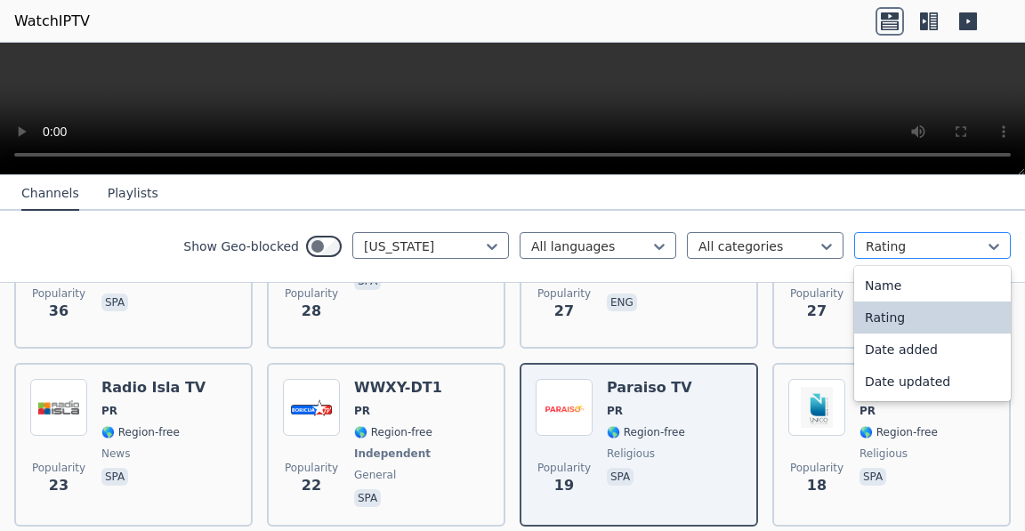
click at [956, 245] on div "Rating" at bounding box center [925, 247] width 119 height 18
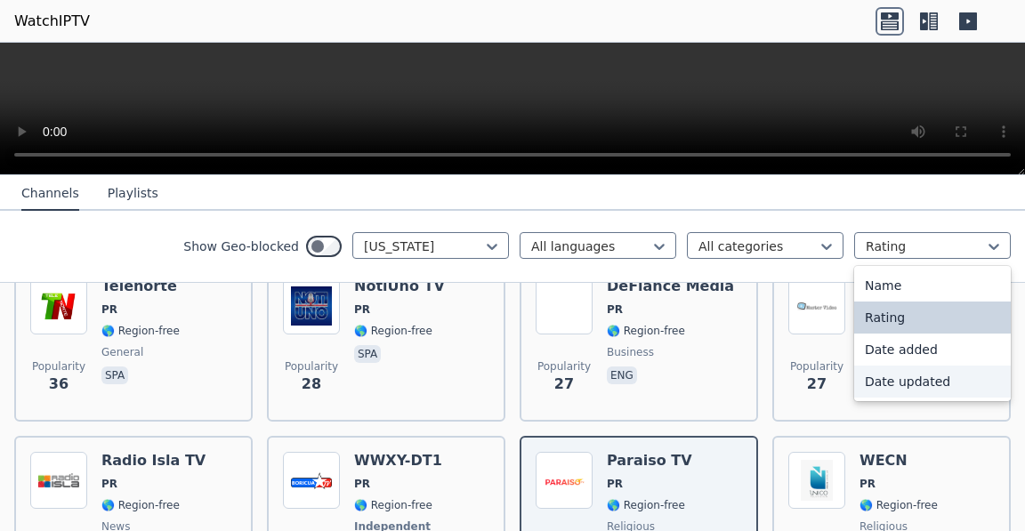
scroll to position [689, 0]
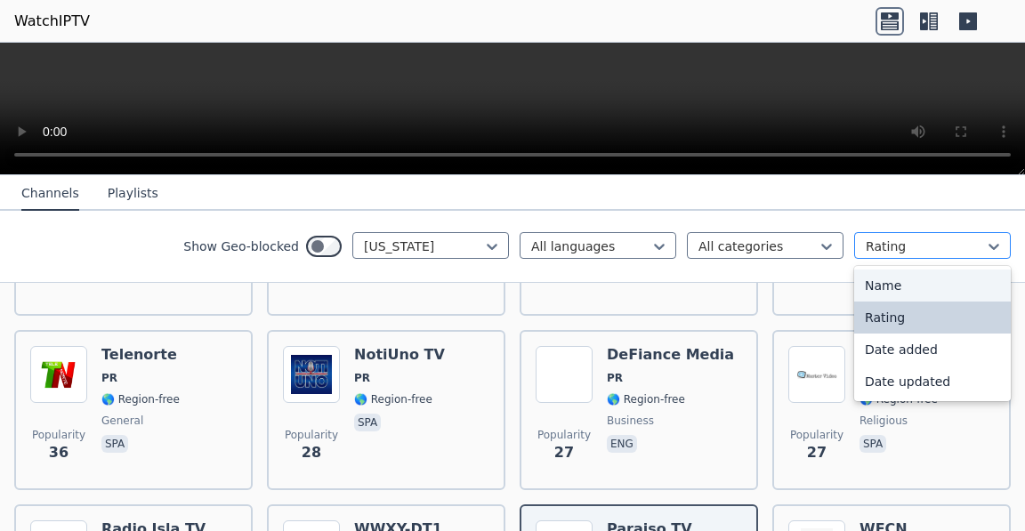
click at [874, 254] on div at bounding box center [925, 247] width 119 height 18
click at [870, 286] on div "Name" at bounding box center [932, 286] width 157 height 32
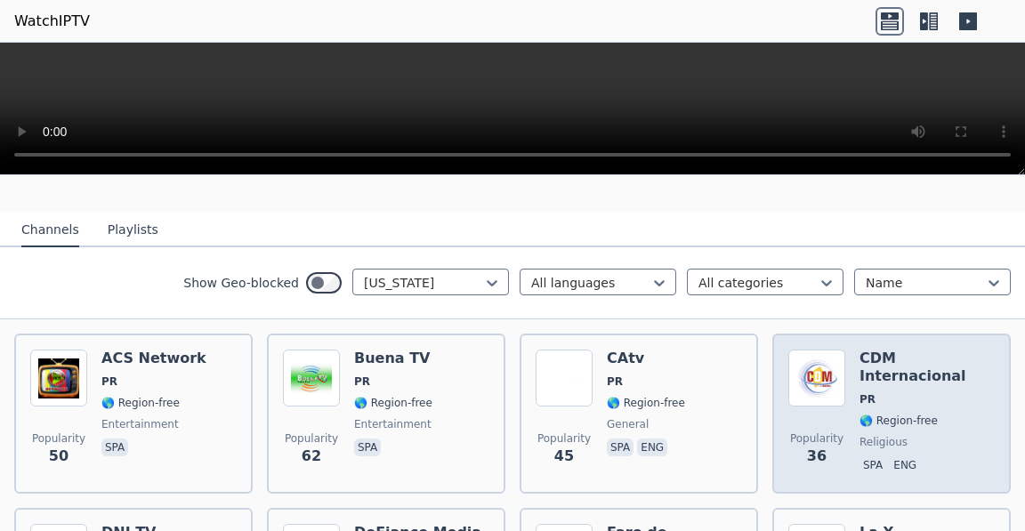
scroll to position [116, 0]
